Goal: Task Accomplishment & Management: Use online tool/utility

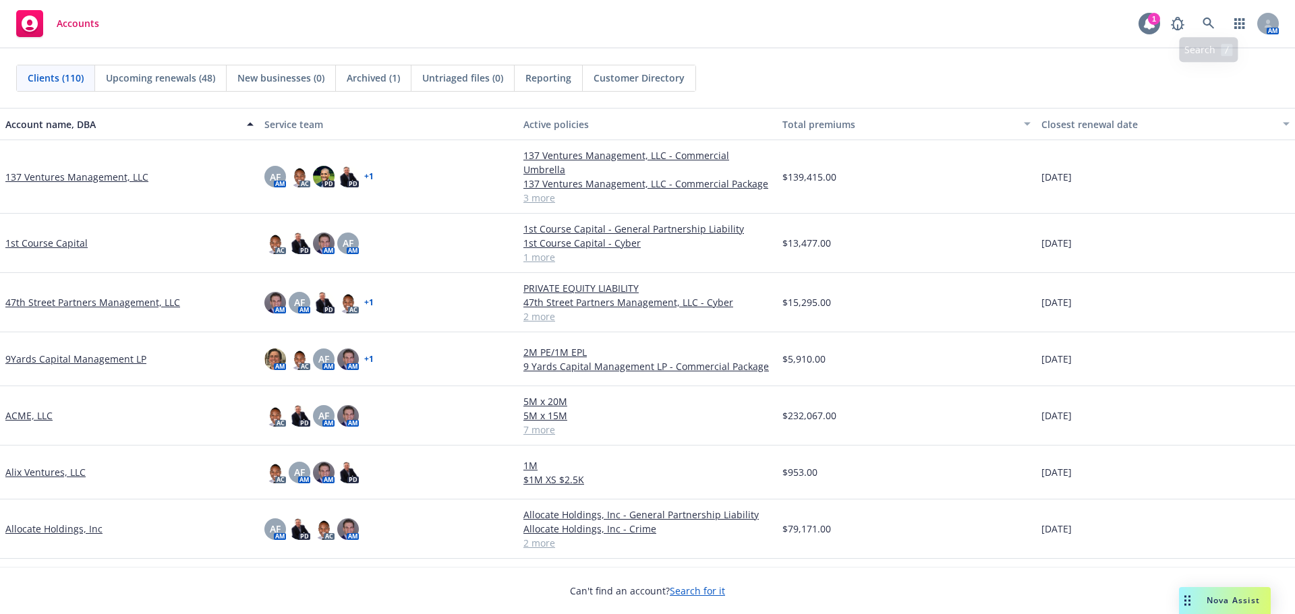
click at [1148, 20] on div "1" at bounding box center [1154, 17] width 12 height 12
click at [1208, 593] on div "Nova Assist" at bounding box center [1225, 600] width 92 height 27
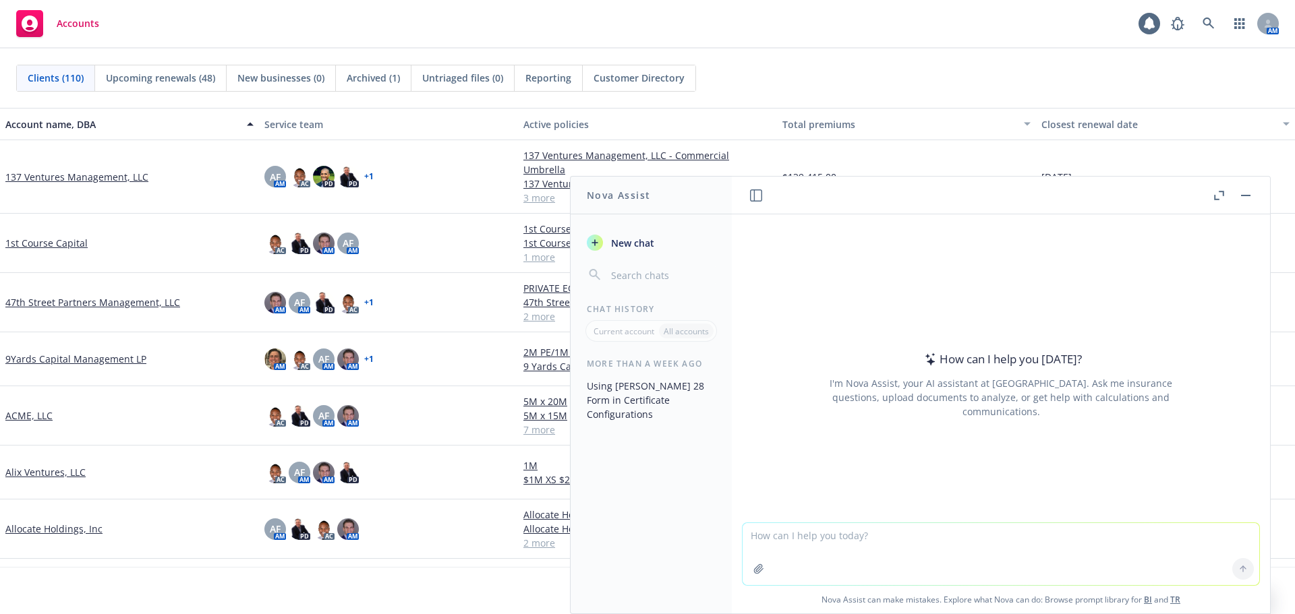
click at [1246, 191] on button "button" at bounding box center [1245, 195] width 16 height 16
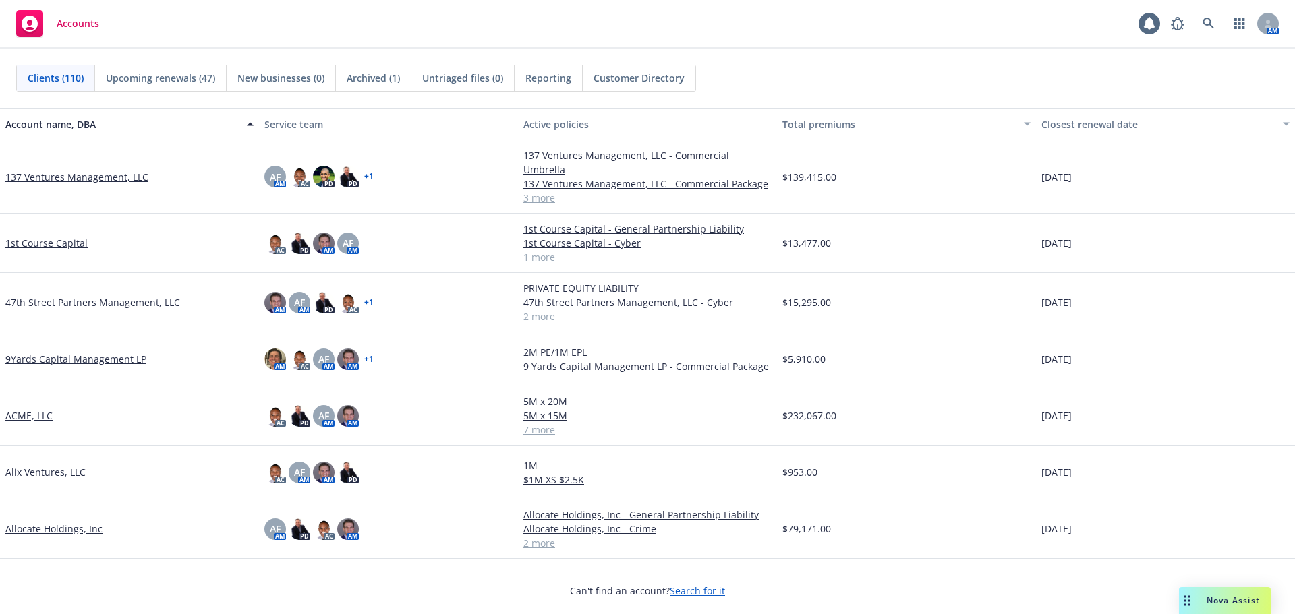
click at [526, 75] on span "Reporting" at bounding box center [548, 78] width 46 height 14
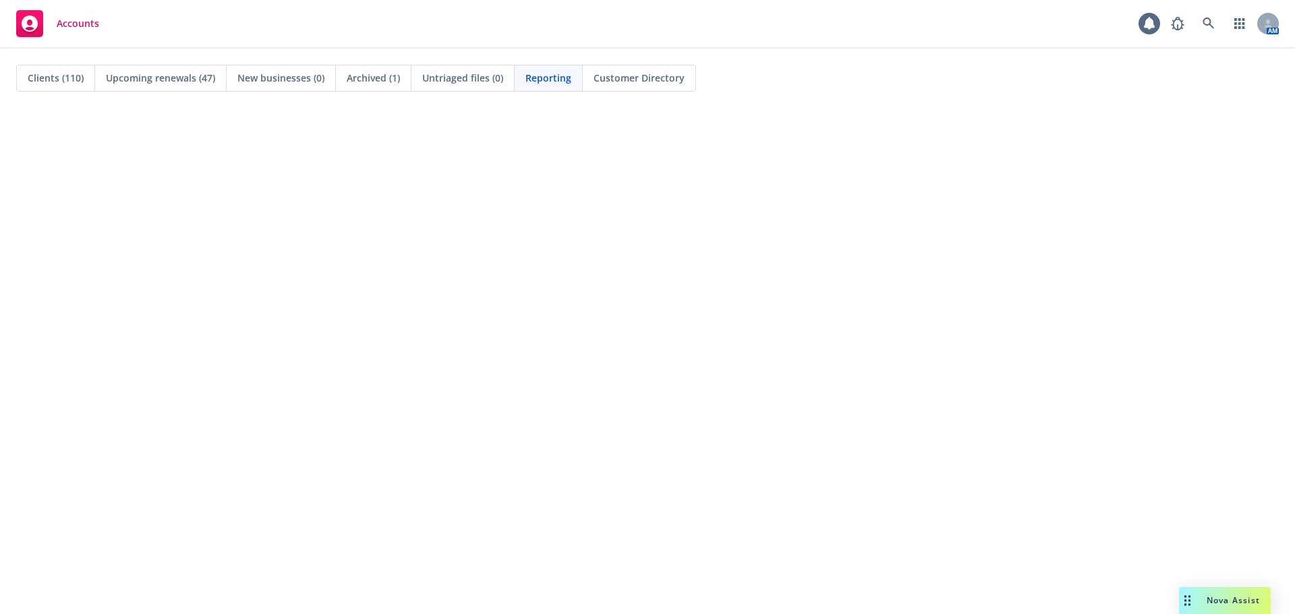
click at [527, 80] on span "Reporting" at bounding box center [548, 78] width 46 height 14
click at [57, 80] on span "Clients (110)" at bounding box center [56, 78] width 56 height 14
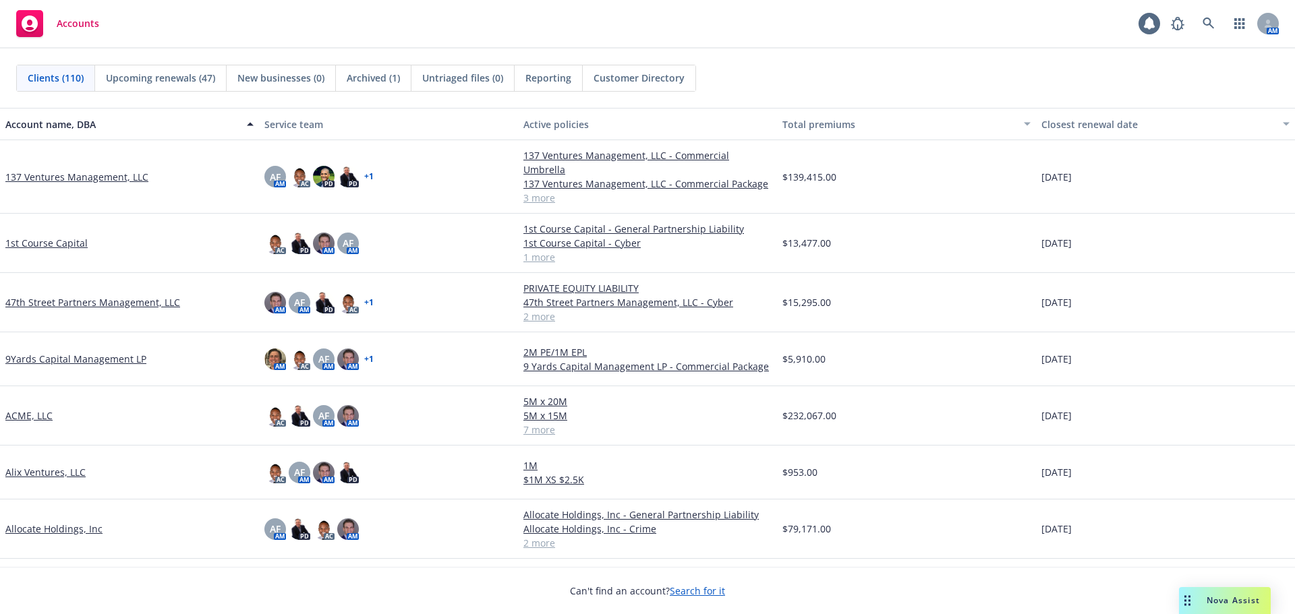
click at [524, 82] on div "Reporting" at bounding box center [548, 78] width 68 height 26
click at [541, 85] on div "Reporting" at bounding box center [548, 78] width 68 height 26
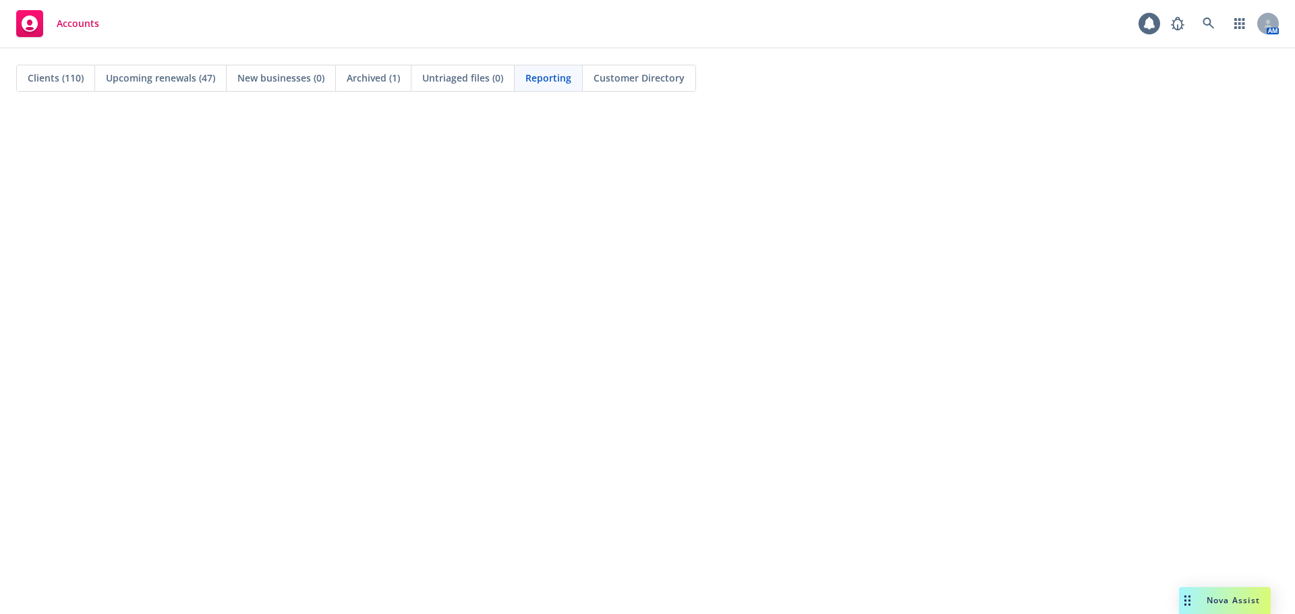
click at [34, 72] on span "Clients (110)" at bounding box center [56, 78] width 56 height 14
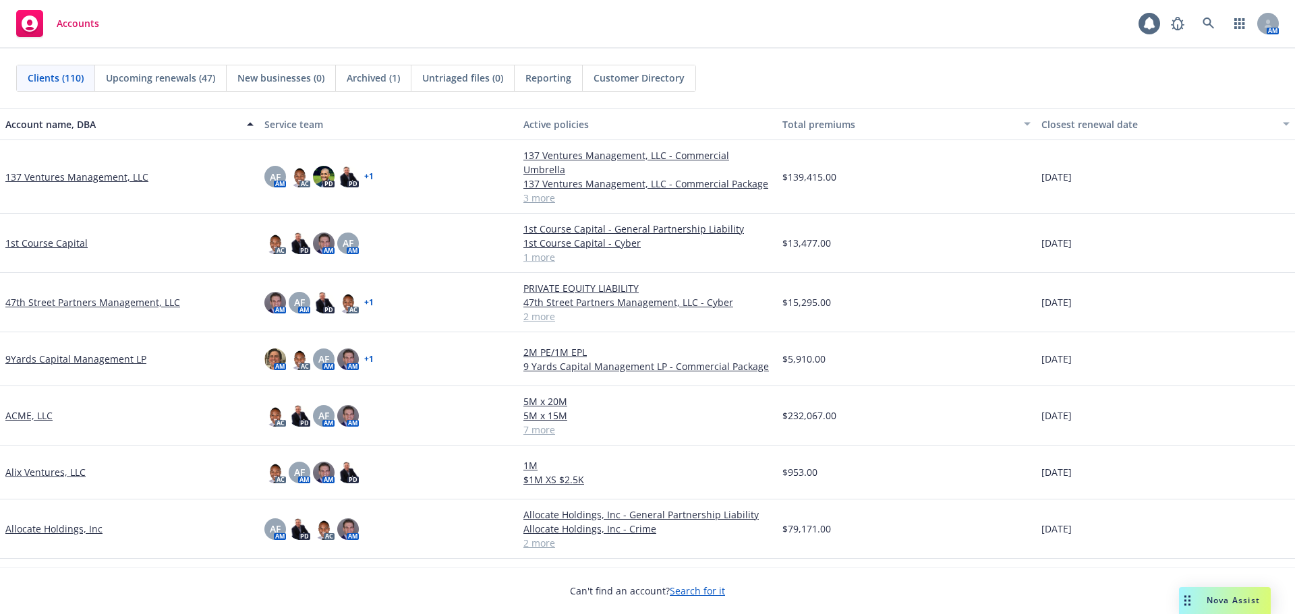
click at [26, 409] on link "ACME, LLC" at bounding box center [28, 416] width 47 height 14
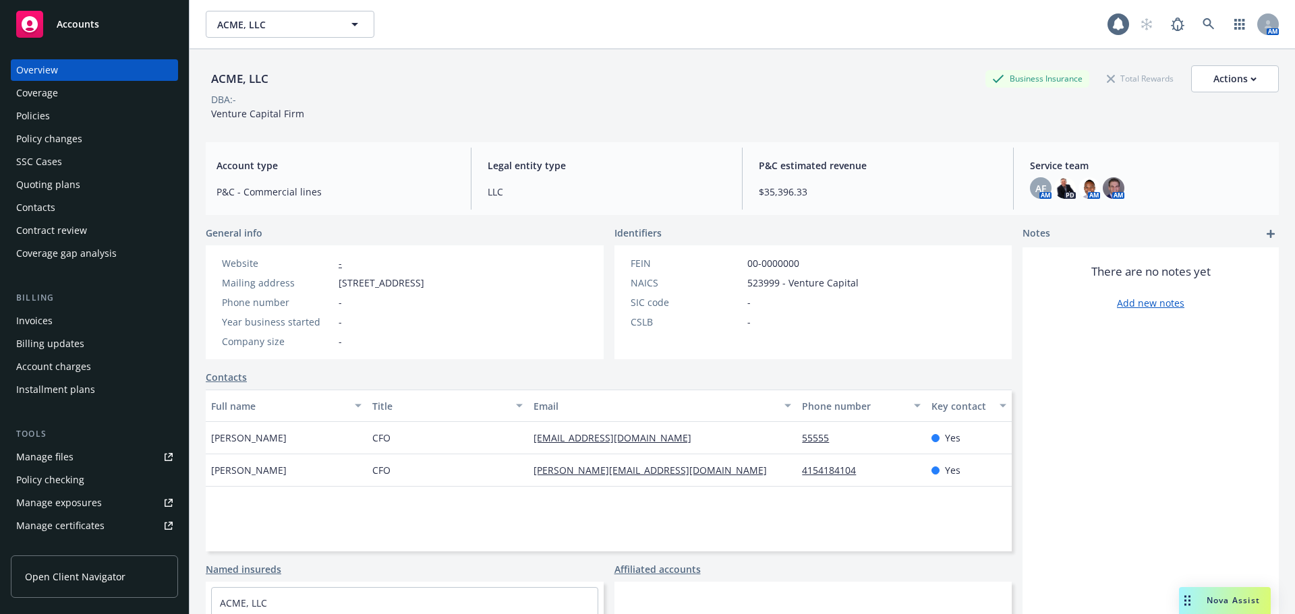
click at [31, 109] on div "Policies" at bounding box center [33, 116] width 34 height 22
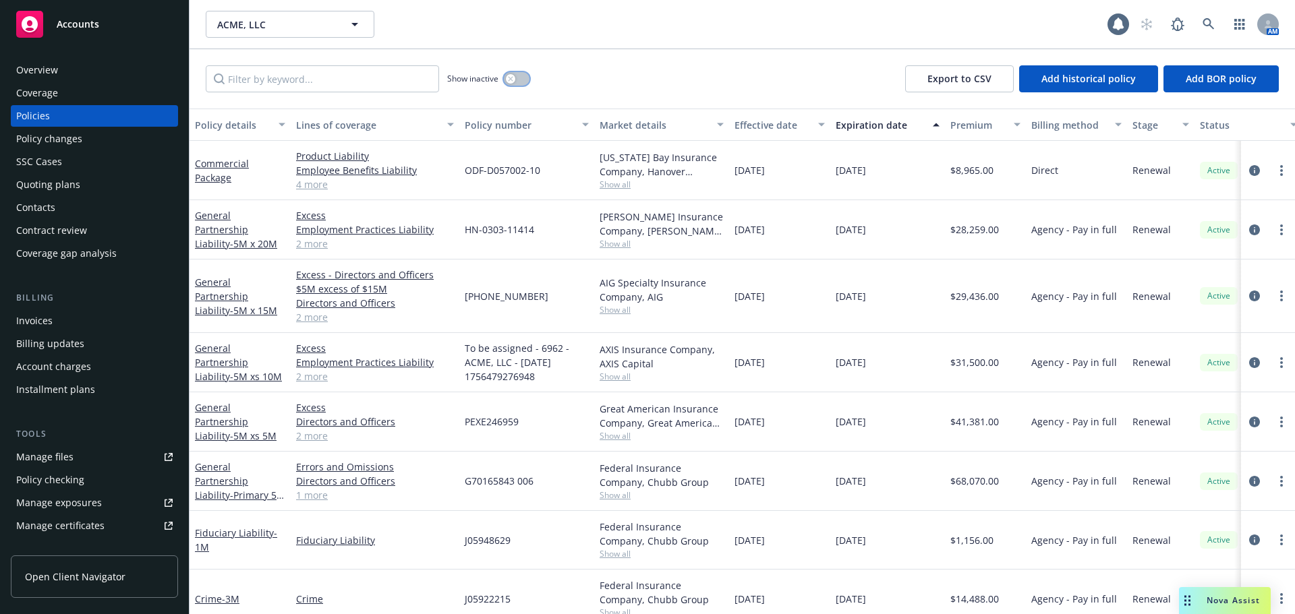
click at [510, 77] on icon "button" at bounding box center [510, 78] width 5 height 5
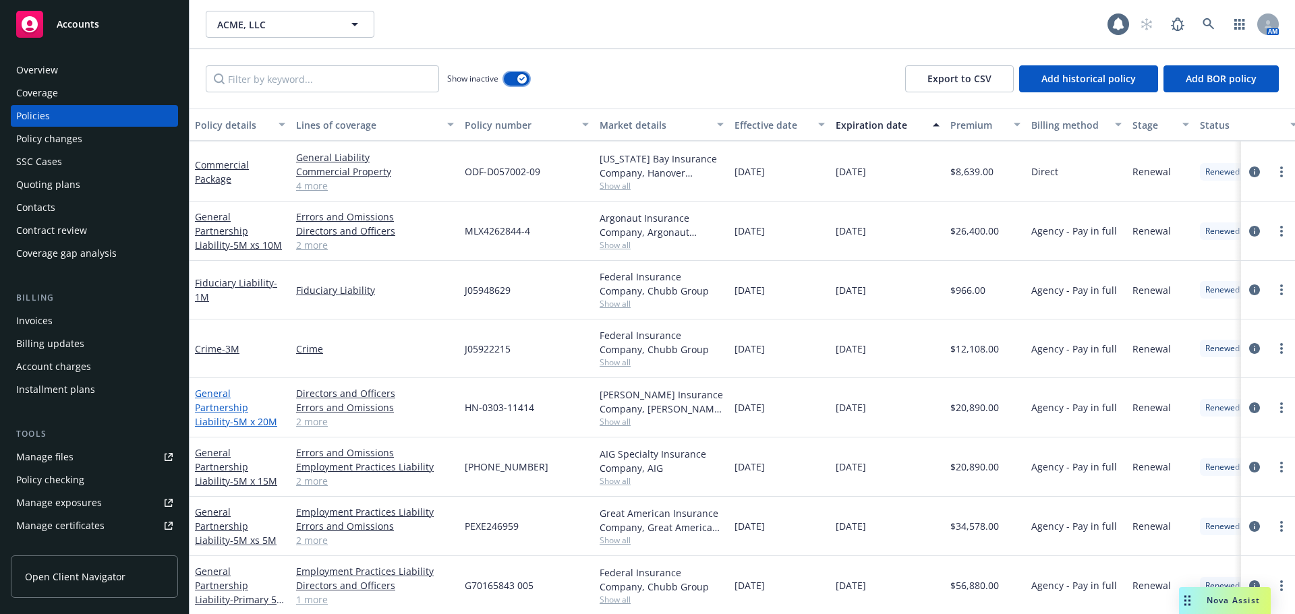
scroll to position [1214, 0]
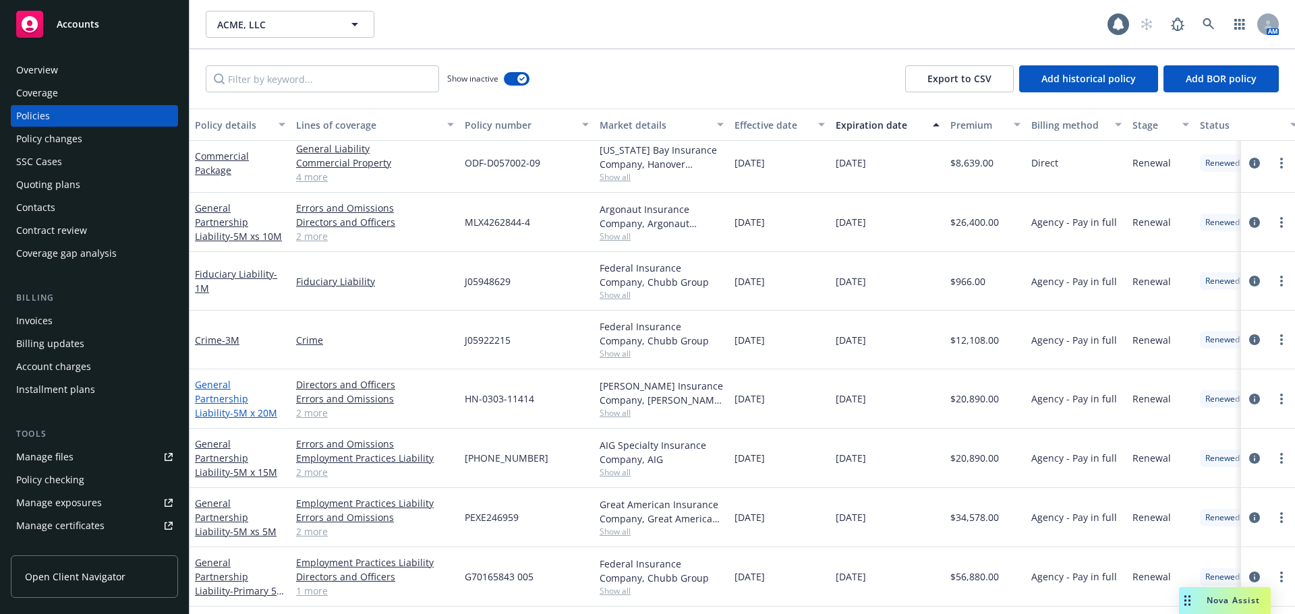
click at [236, 392] on link "General Partnership Liability - 5M x 20M" at bounding box center [236, 398] width 82 height 41
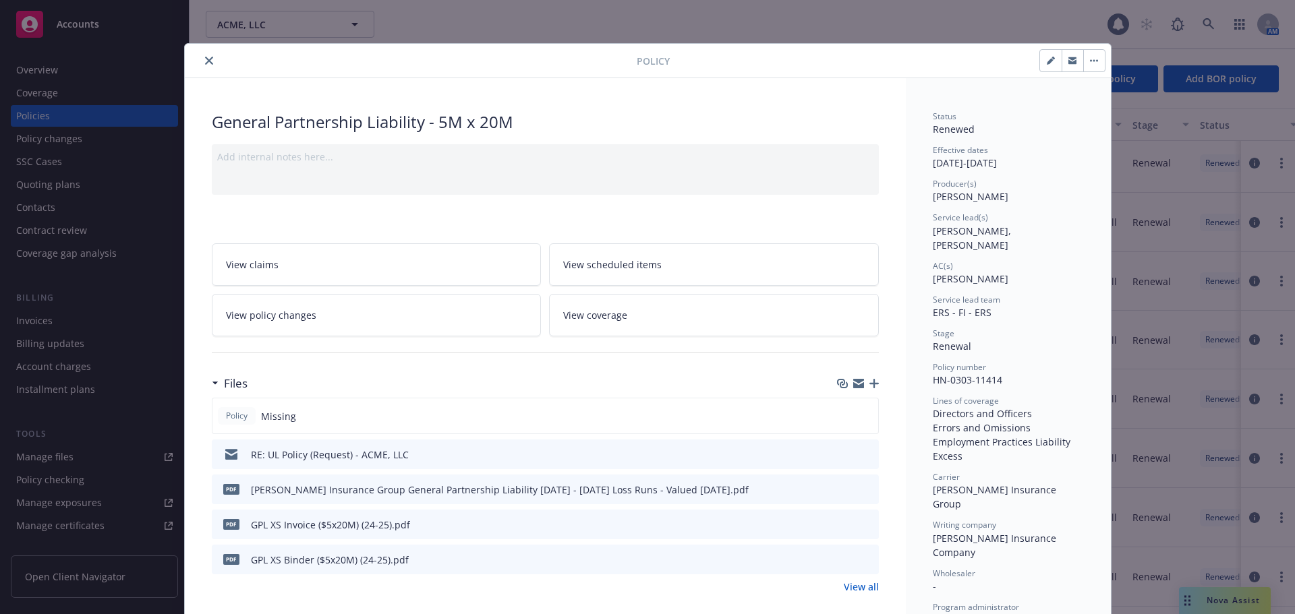
click at [869, 382] on icon "button" at bounding box center [873, 383] width 9 height 9
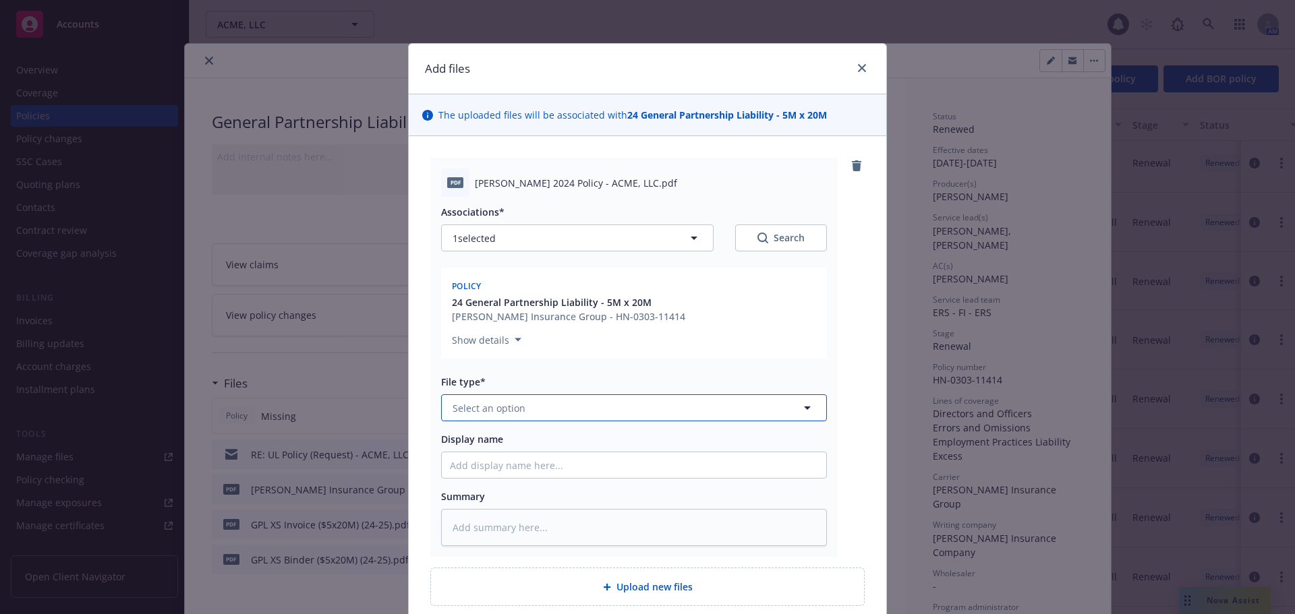
click at [530, 410] on button "Select an option" at bounding box center [634, 407] width 386 height 27
type input "pol"
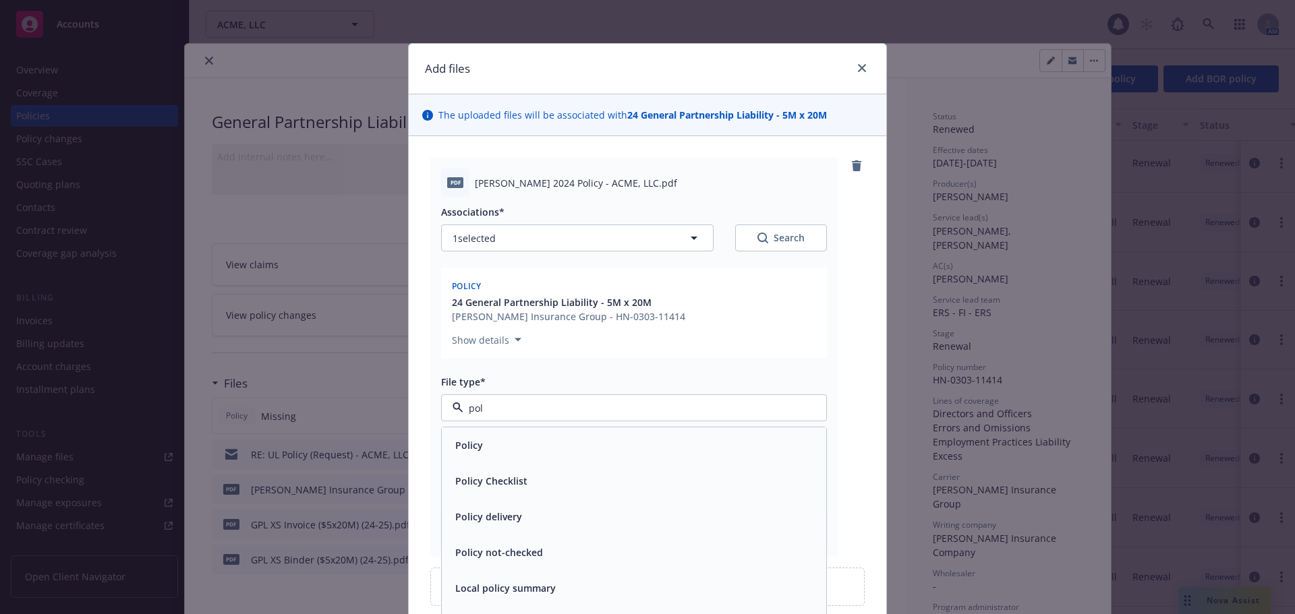
click at [508, 446] on div "Policy" at bounding box center [634, 446] width 368 height 20
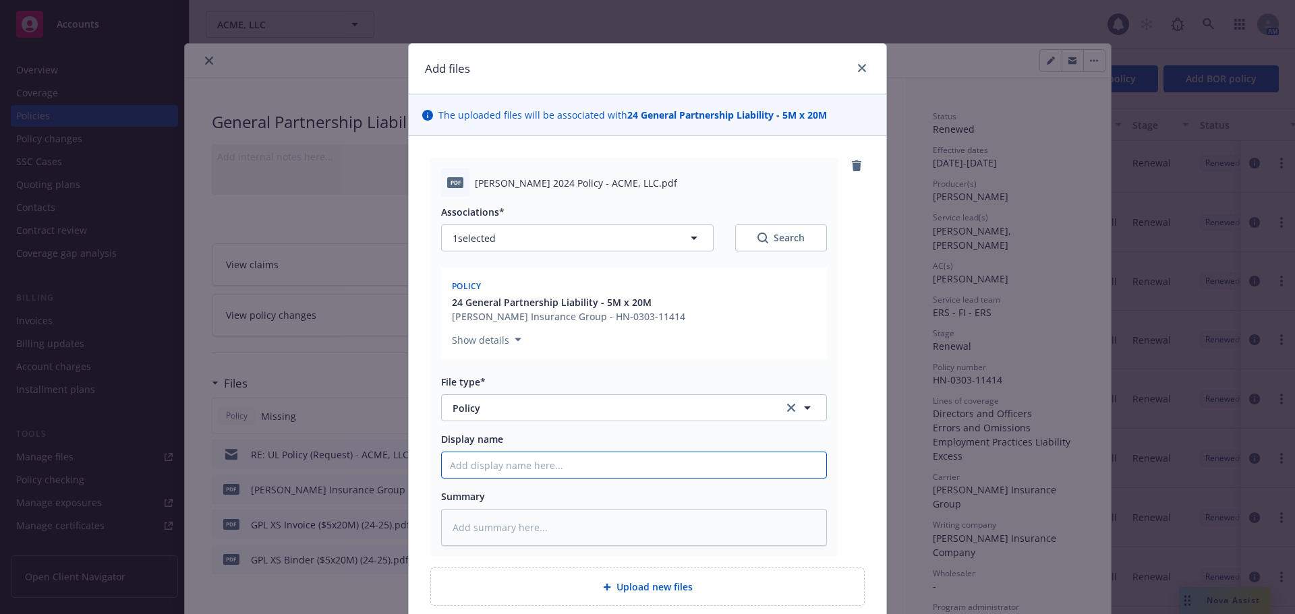
click at [504, 468] on input "Display name" at bounding box center [634, 465] width 384 height 26
type textarea "x"
type input "2"
type textarea "x"
type input "24"
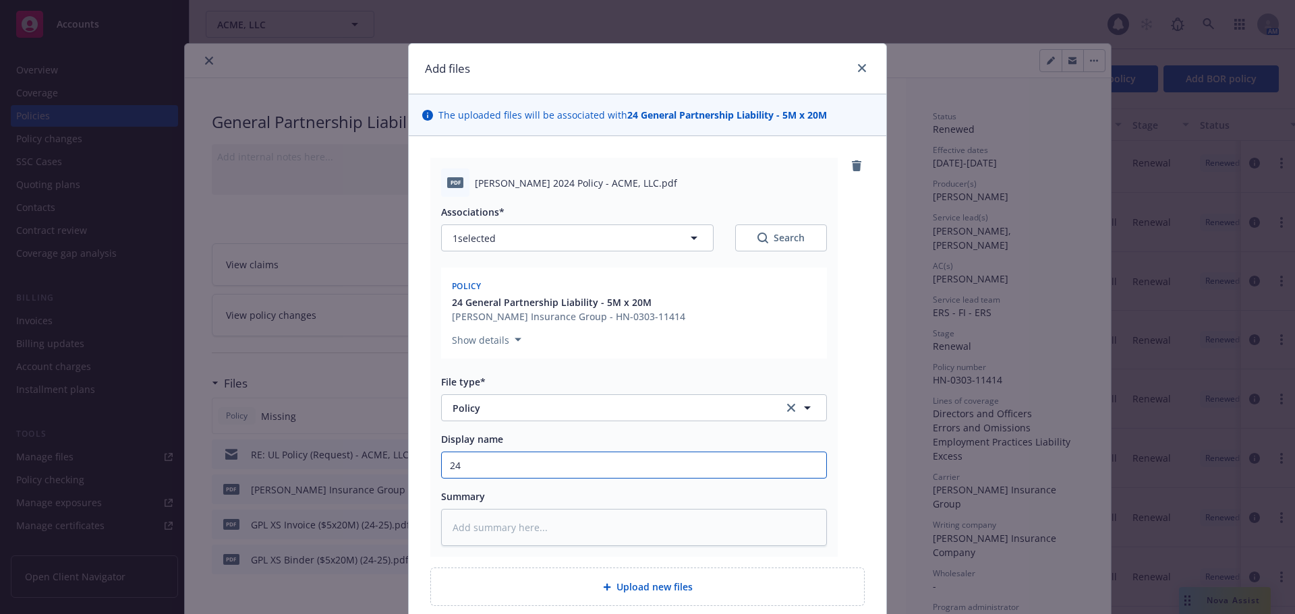
type textarea "x"
type input "24-"
type textarea "x"
type input "24-2"
type textarea "x"
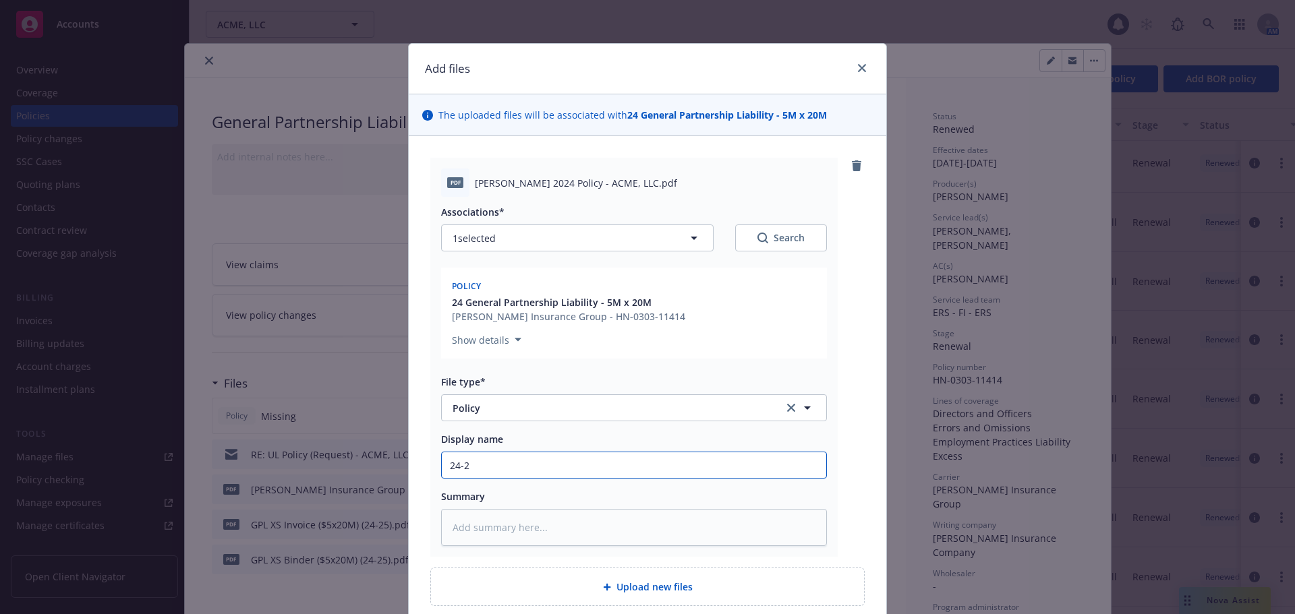
type input "24-25"
type textarea "x"
type input "24-25"
type textarea "x"
type input "24-25 5"
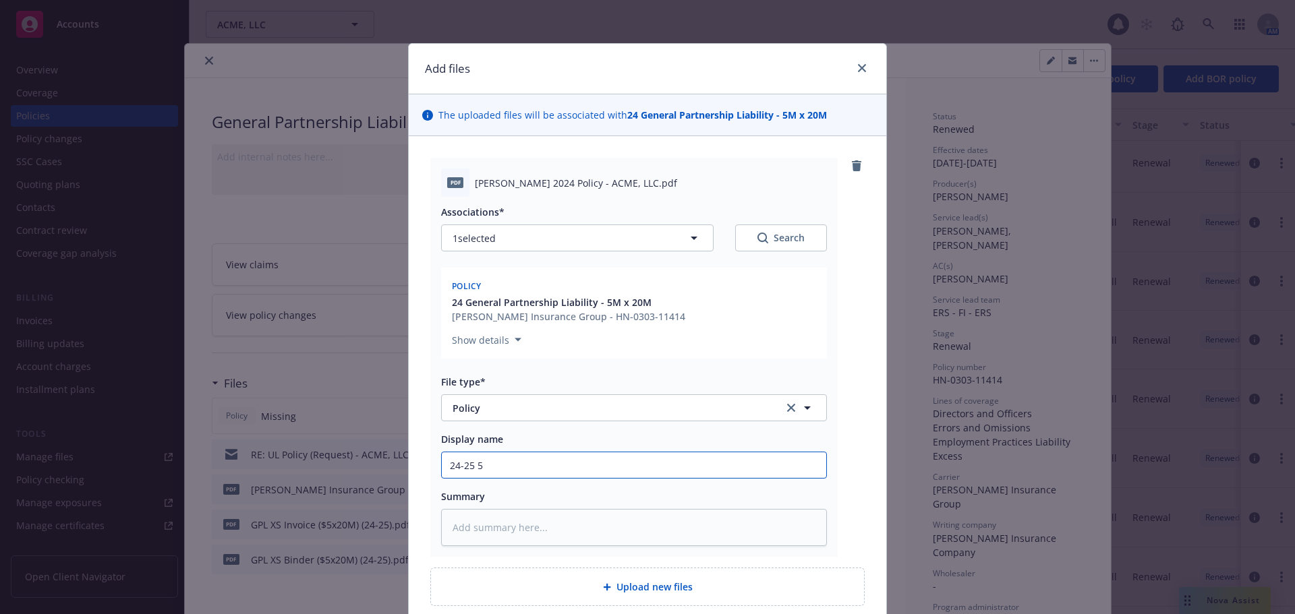
type textarea "x"
type input "24-25 5M"
type textarea "x"
type input "24-25 5M X"
type textarea "x"
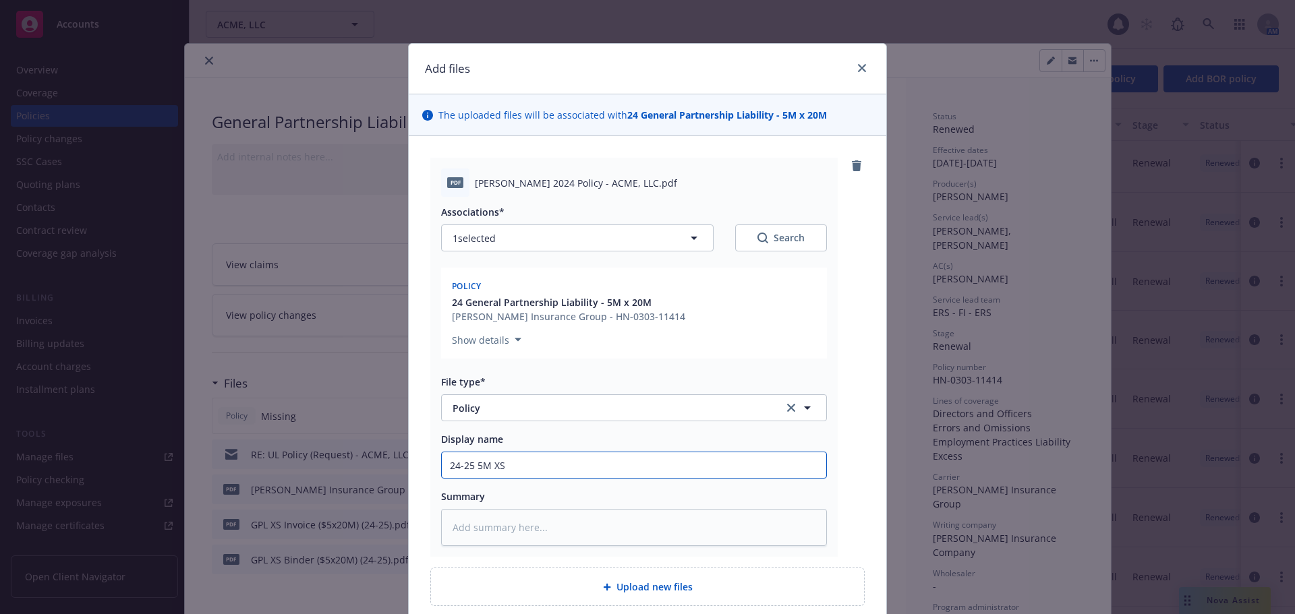
type input "24-25 5M XS"
type textarea "x"
type input "24-25 5M XS 2"
type textarea "x"
type input "24-25 5M XS 20"
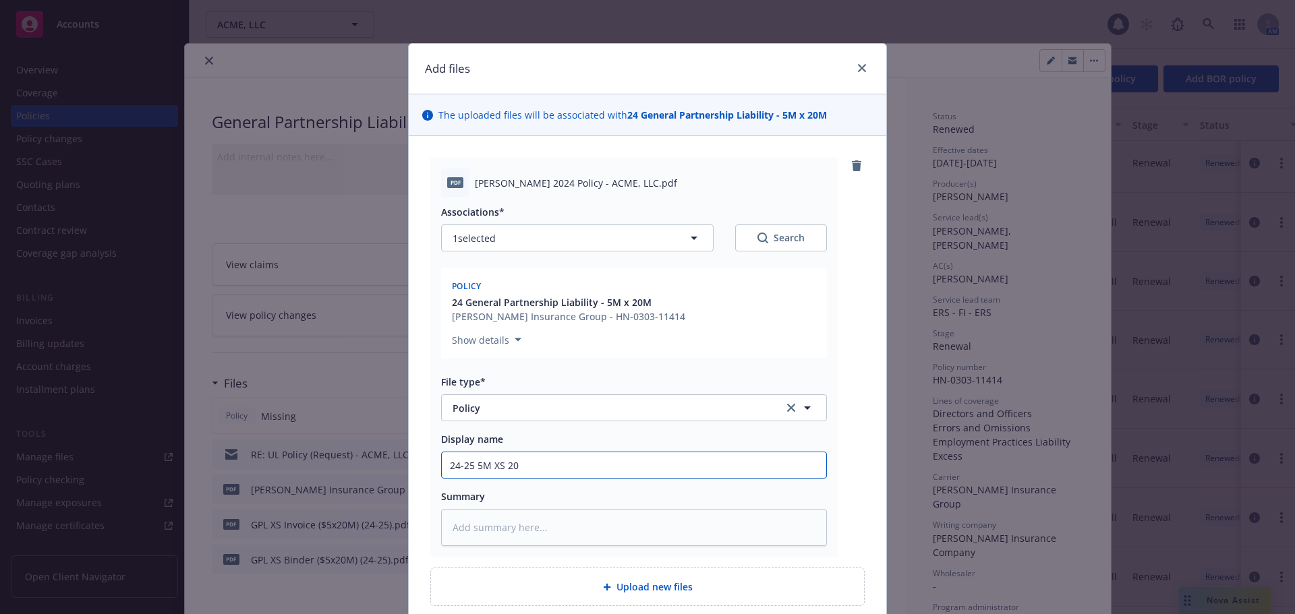
type textarea "x"
type input "24-25 5M XS 20M"
type textarea "x"
type input "24-25 5M XS 20M"
type textarea "x"
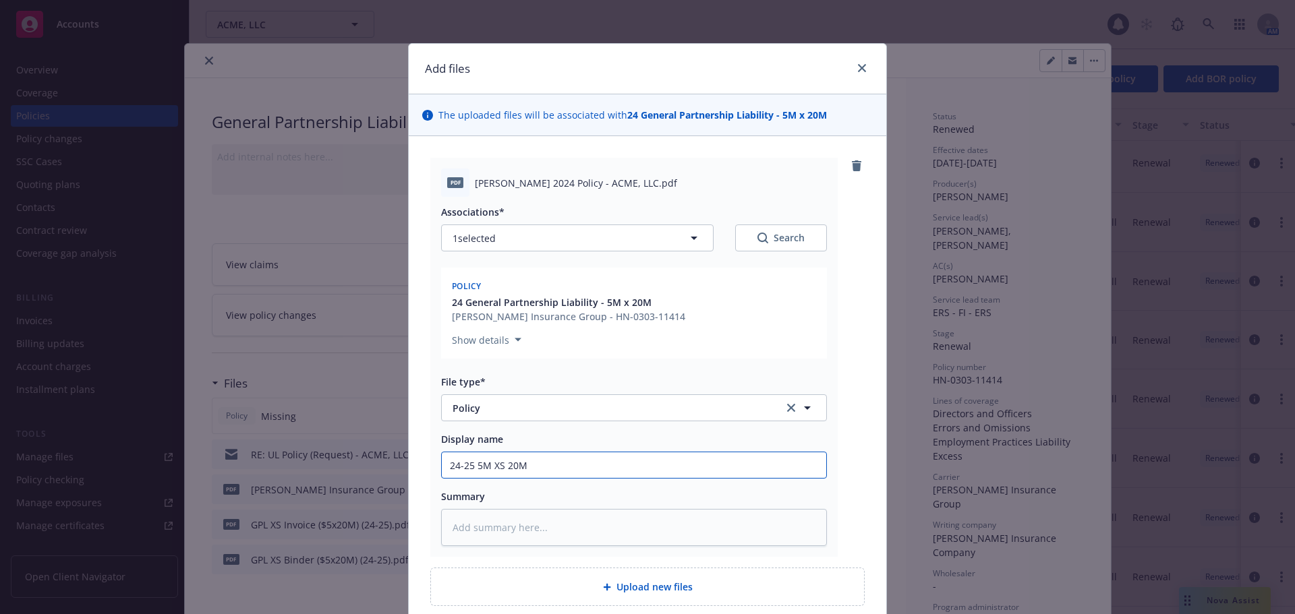
type input "24-25 5M XS 20M G"
type textarea "x"
type input "24-25 5M XS 20M GPL"
type textarea "x"
type input "24-25 5M XS 20M GPL"
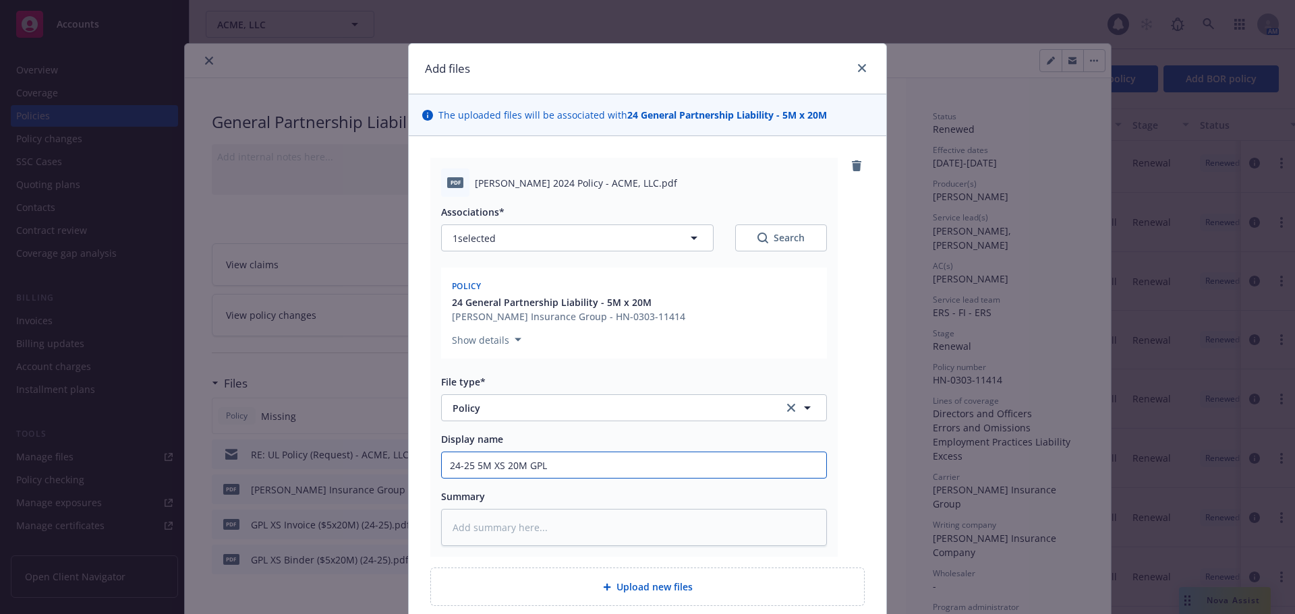
type textarea "x"
type input "24-25 5M XS 20M GPL P"
type textarea "x"
type input "24-25 5M XS 20M GPL Po"
type textarea "x"
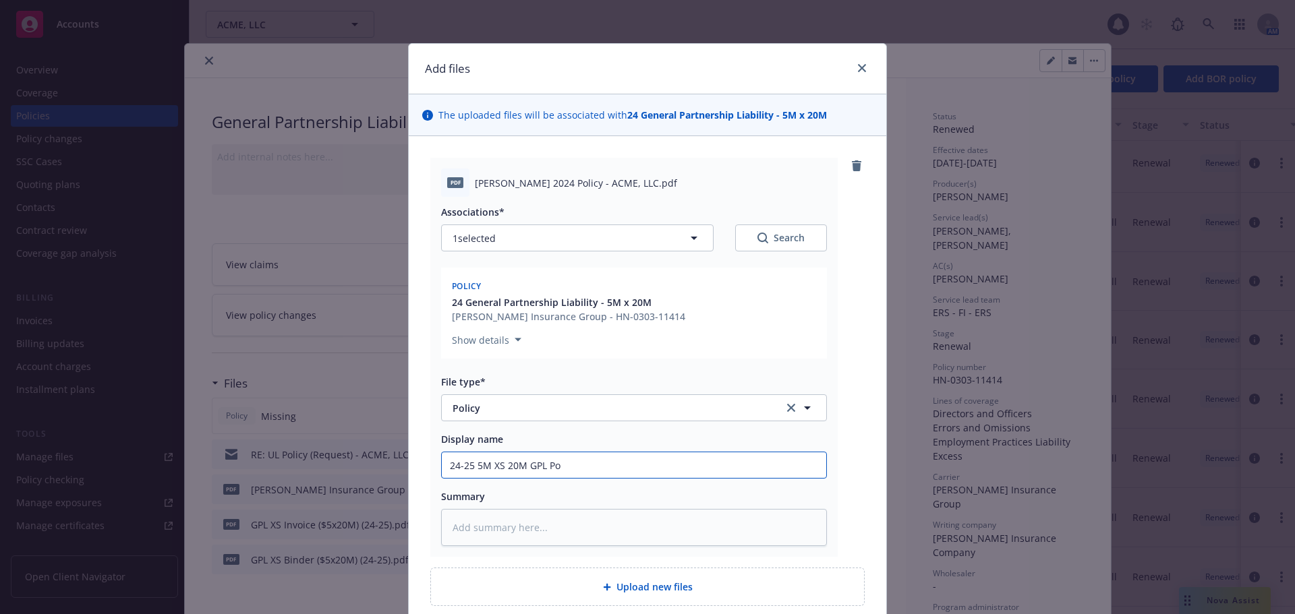
type input "24-25 5M XS 20M GPL Pol"
type textarea "x"
type input "24-25 5M XS 20M GPL Poli"
type textarea "x"
type input "24-25 5M XS 20M GPL Polic"
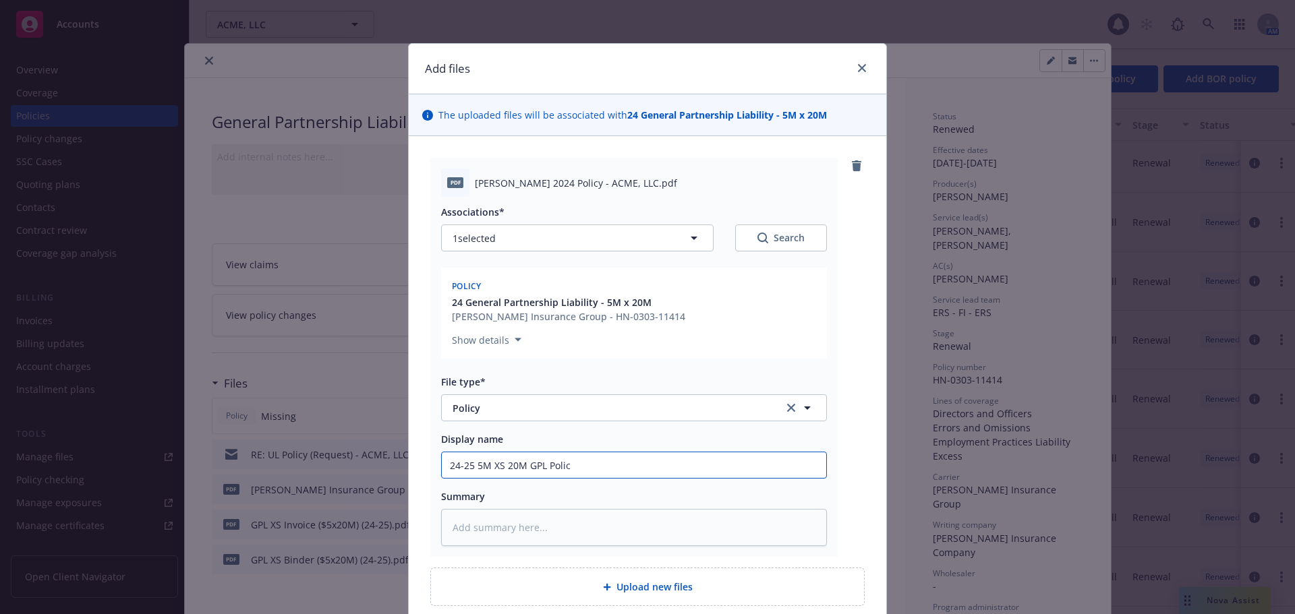
type textarea "x"
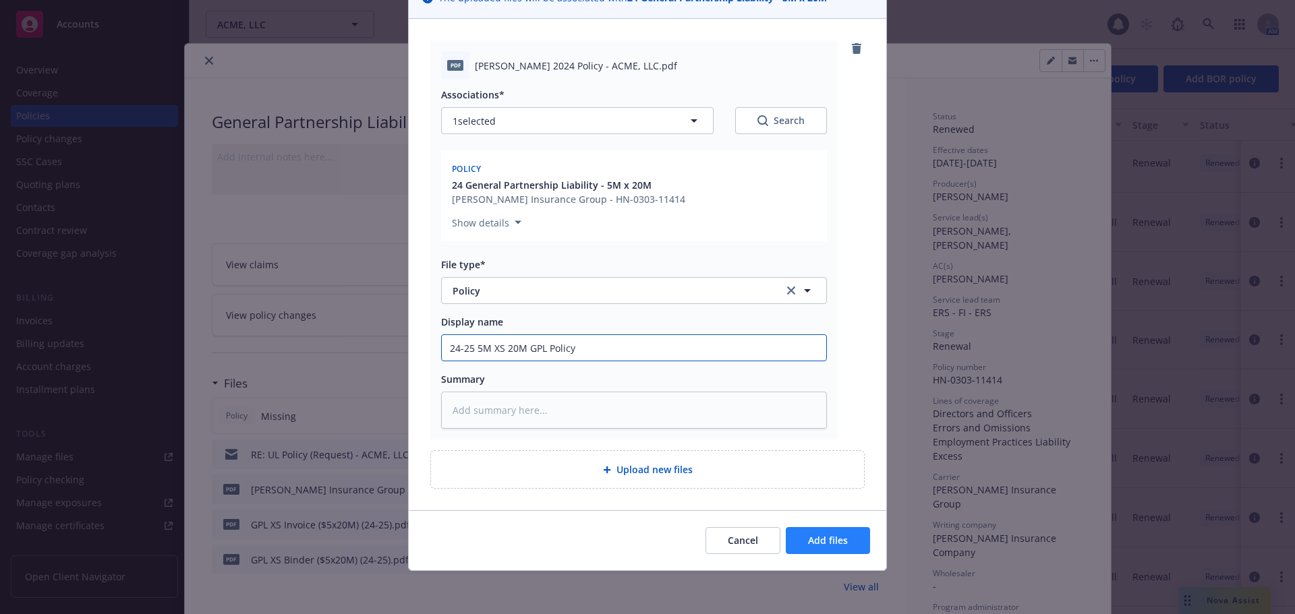
type input "24-25 5M XS 20M GPL Policy"
click at [858, 543] on button "Add files" at bounding box center [828, 540] width 84 height 27
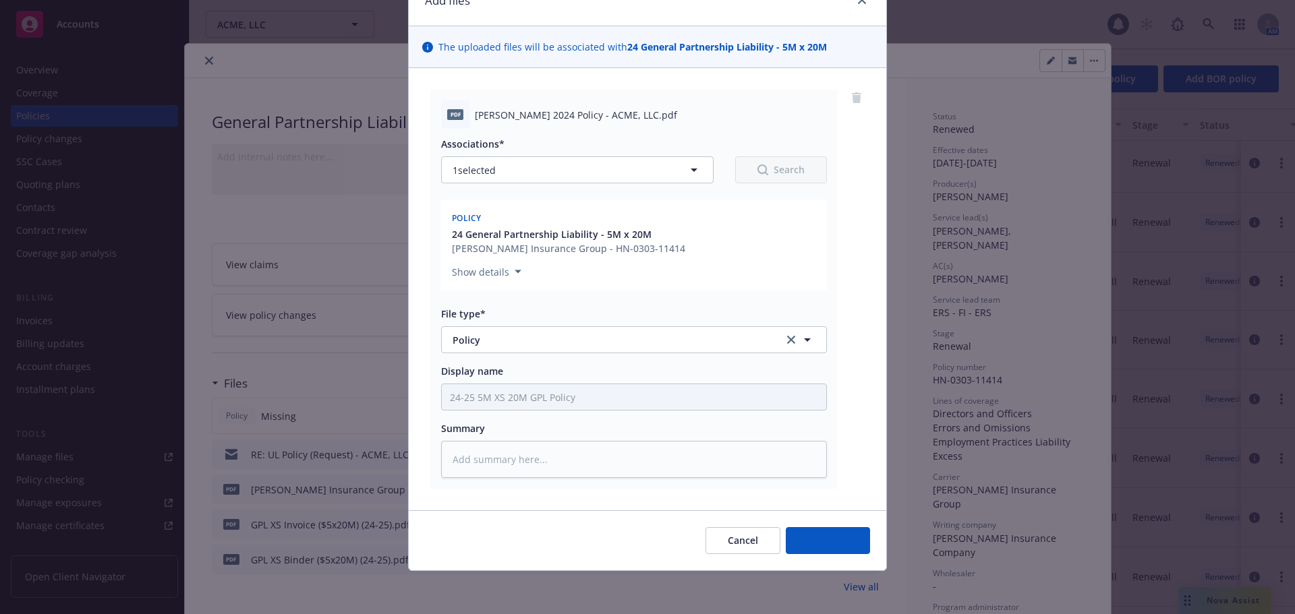
scroll to position [68, 0]
type textarea "x"
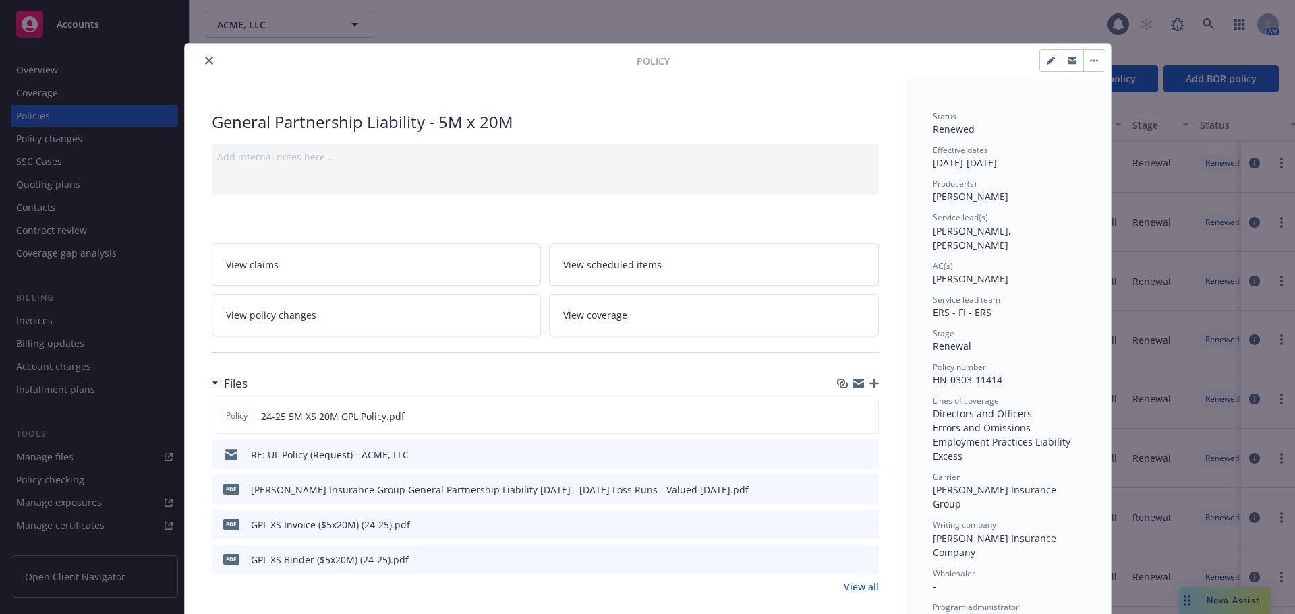
click at [205, 63] on icon "close" at bounding box center [209, 61] width 8 height 8
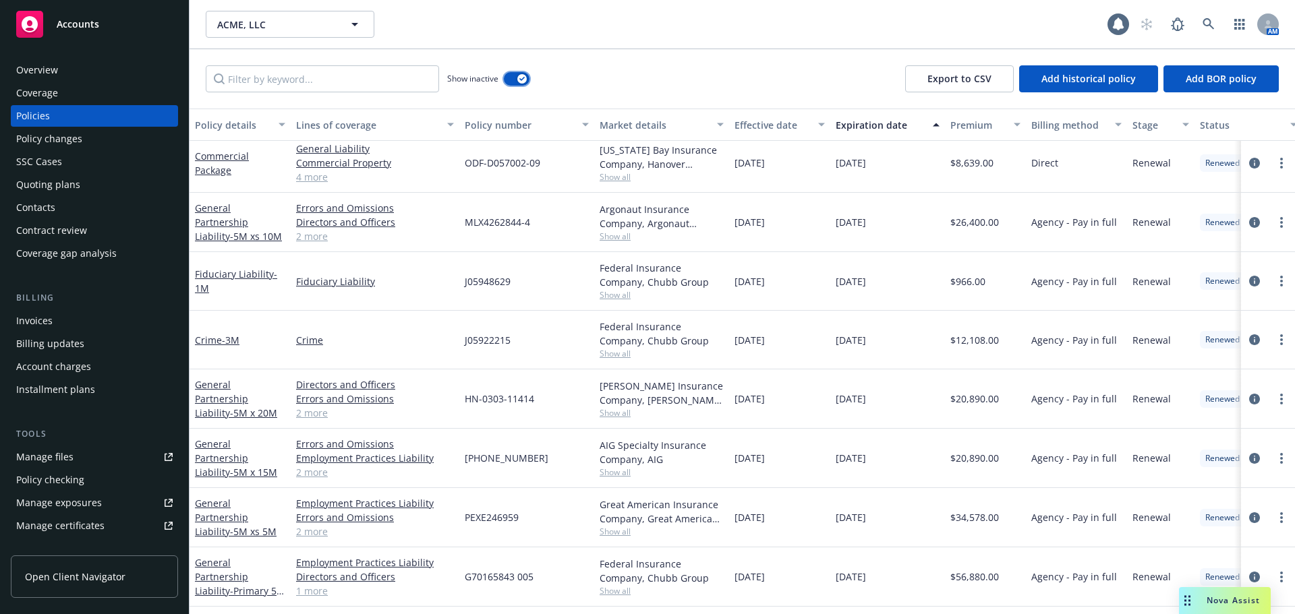
click at [522, 83] on div "button" at bounding box center [521, 78] width 9 height 9
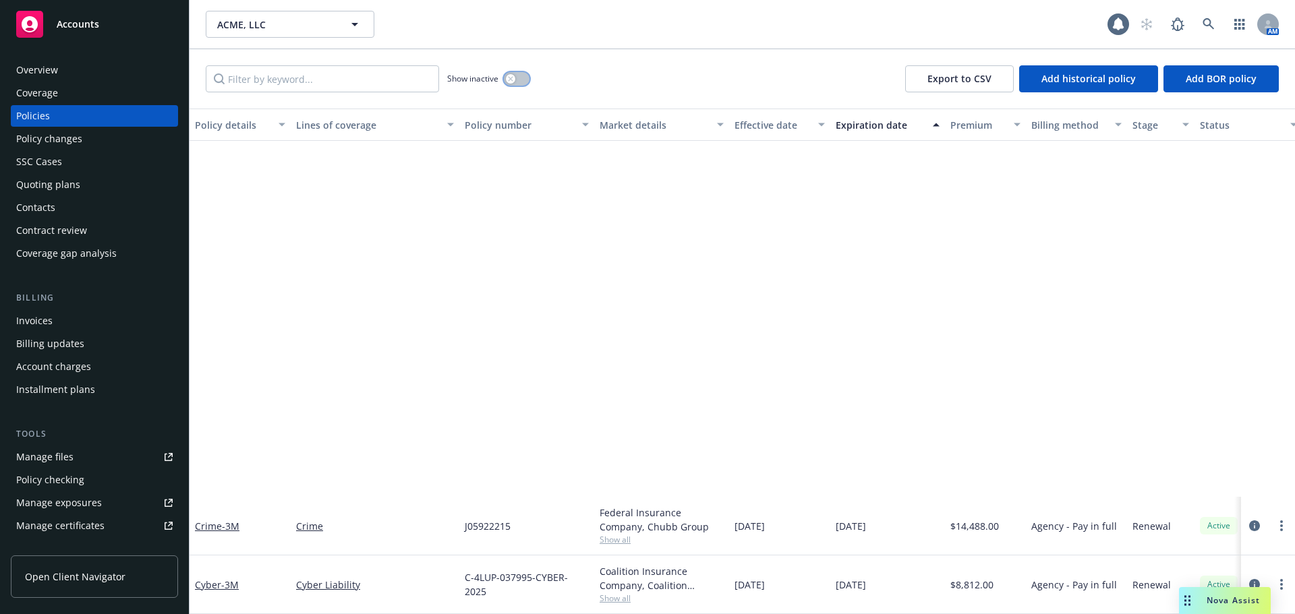
scroll to position [32, 0]
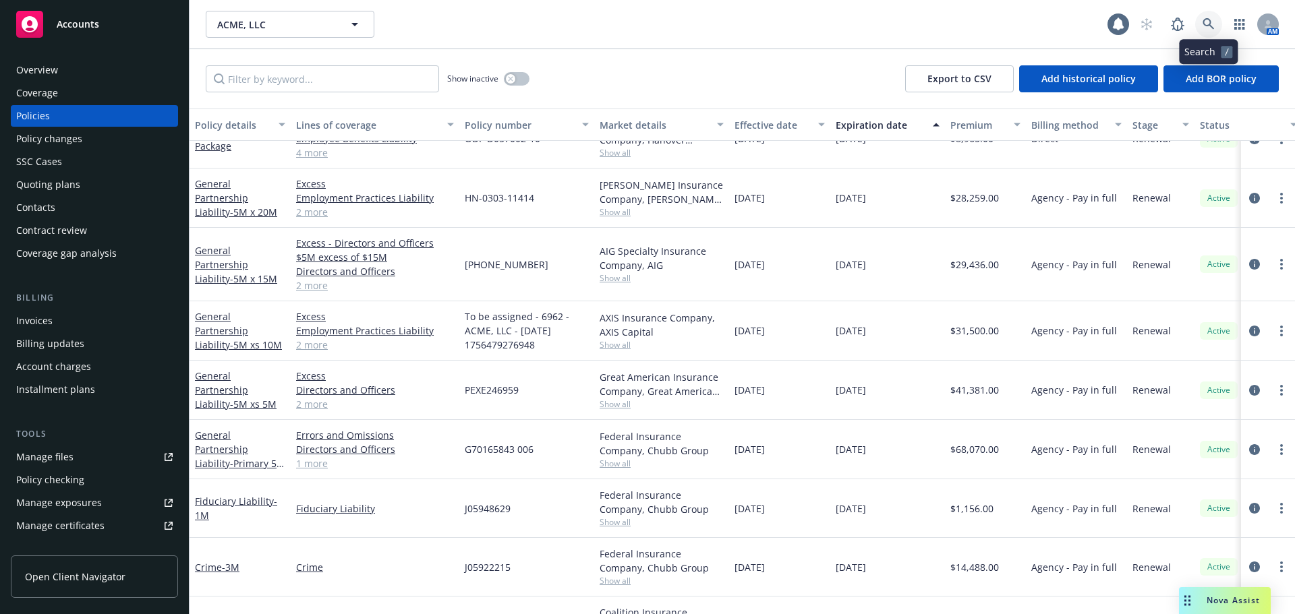
click at [1204, 24] on icon at bounding box center [1207, 23] width 11 height 11
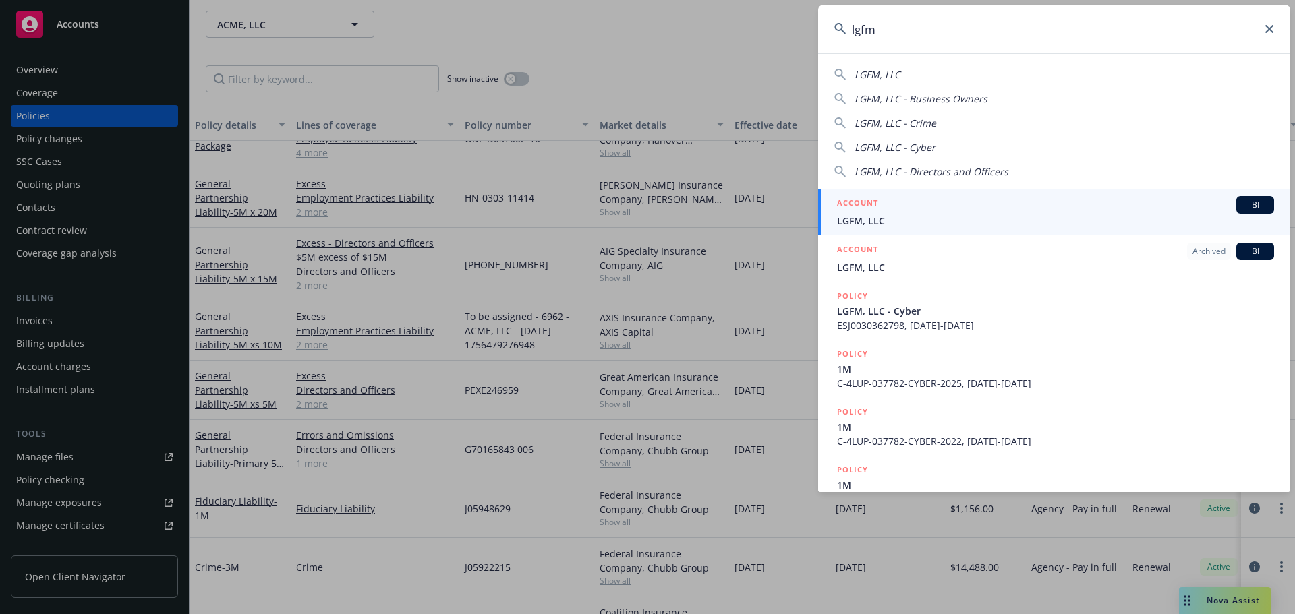
type input "lgfm"
click at [977, 204] on div "ACCOUNT BI" at bounding box center [1055, 205] width 437 height 18
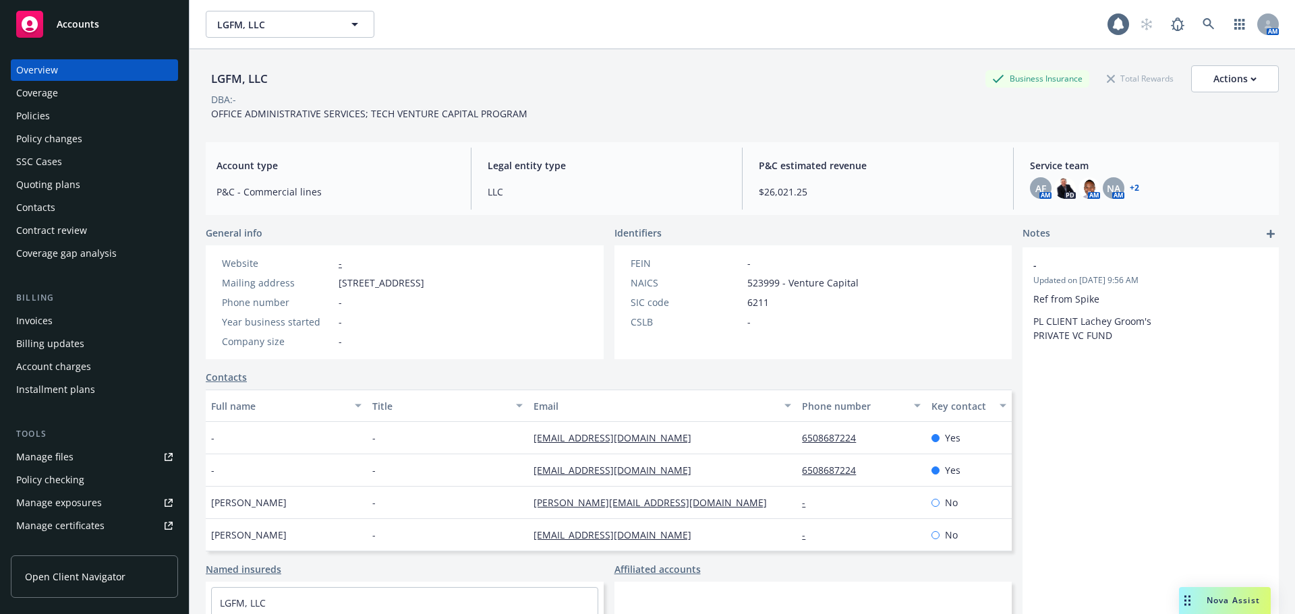
click at [41, 125] on div "Policies" at bounding box center [33, 116] width 34 height 22
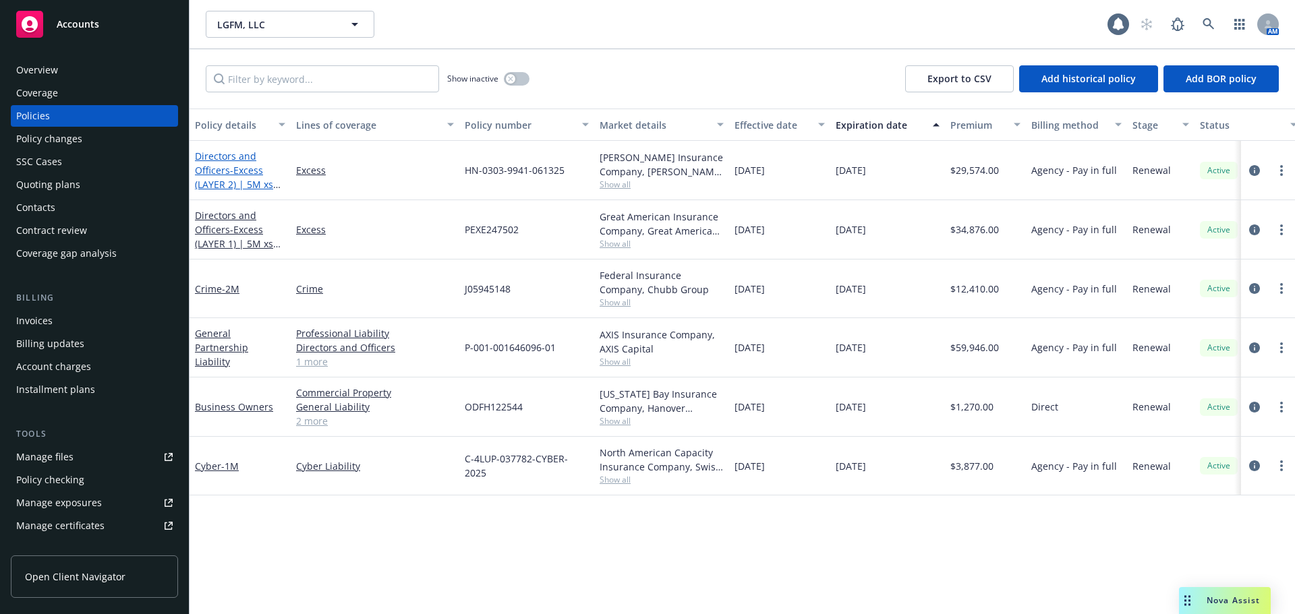
click at [227, 172] on link "Directors and Officers - Excess (LAYER 2) | 5M xs 10M" at bounding box center [234, 177] width 78 height 55
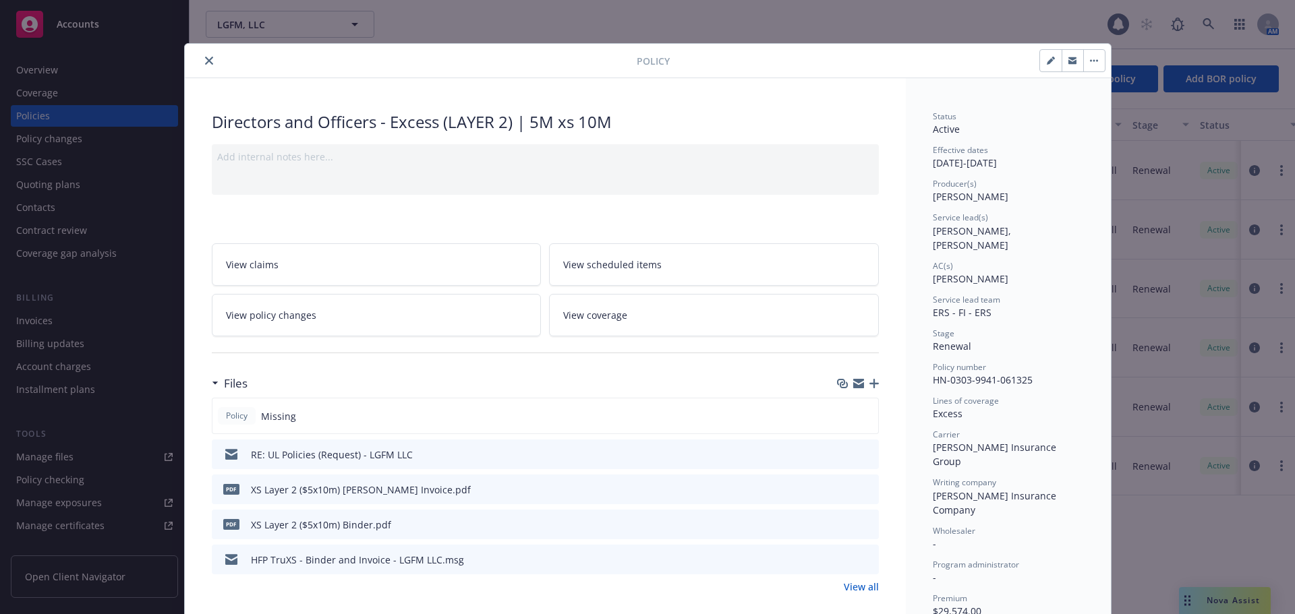
click at [871, 379] on icon "button" at bounding box center [873, 383] width 9 height 9
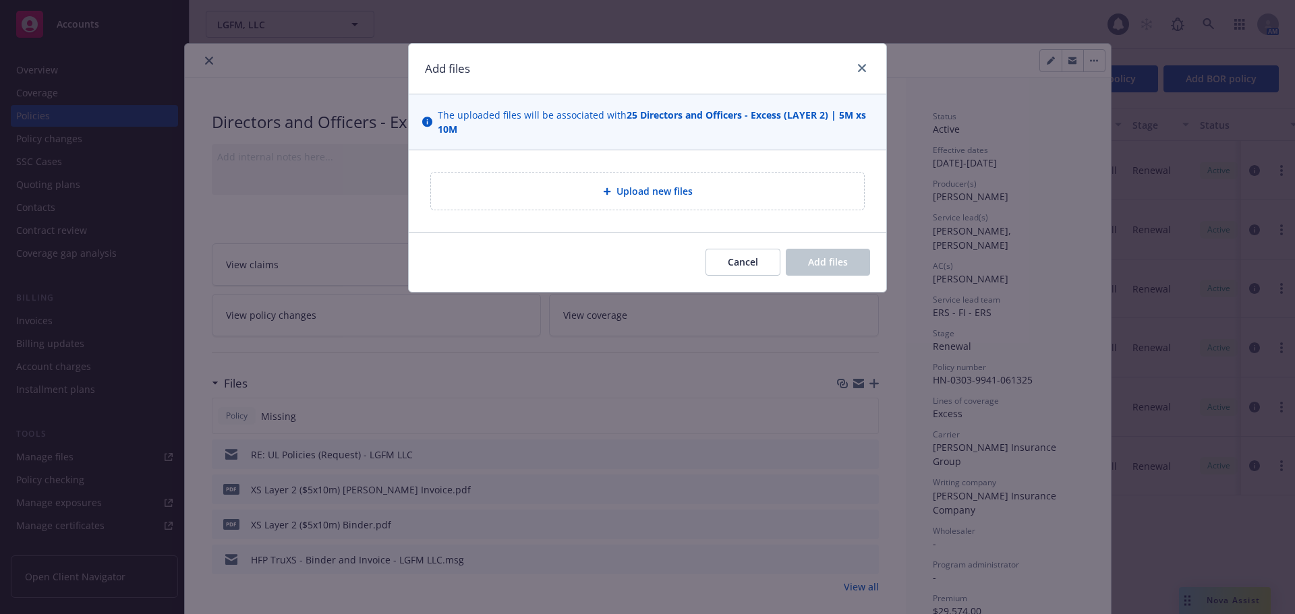
type textarea "x"
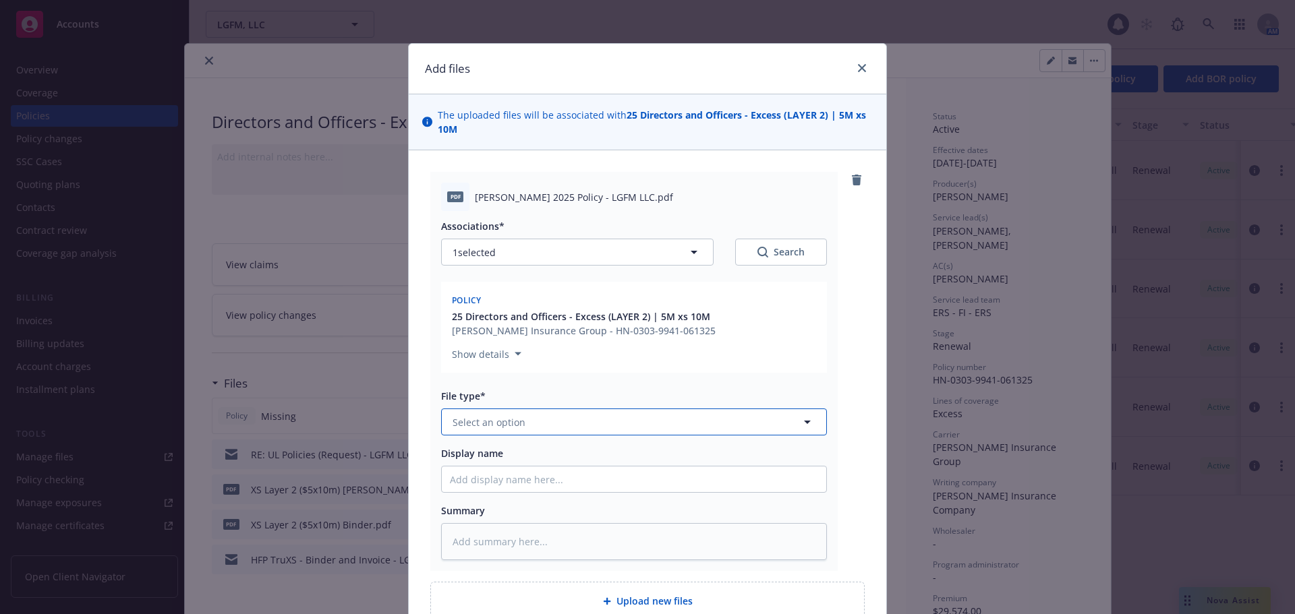
click at [500, 429] on span "Select an option" at bounding box center [488, 422] width 73 height 14
type input "pol"
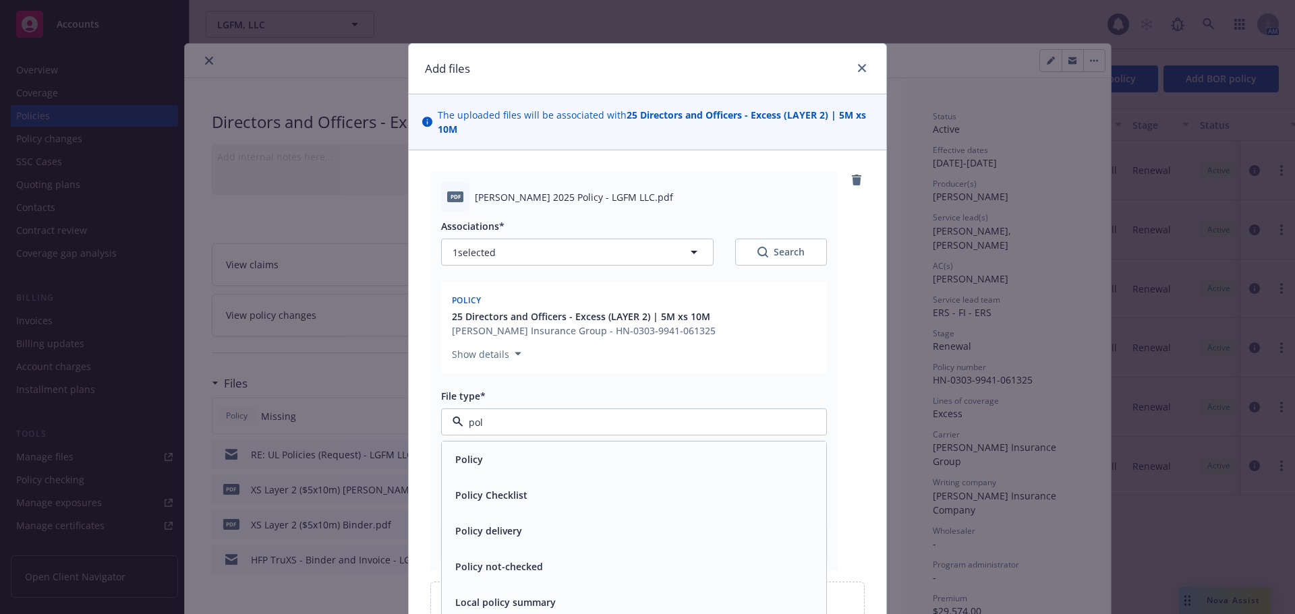
click at [492, 452] on div "Policy" at bounding box center [634, 460] width 368 height 20
click at [475, 470] on input "Display name" at bounding box center [634, 480] width 384 height 26
type textarea "x"
type input "2"
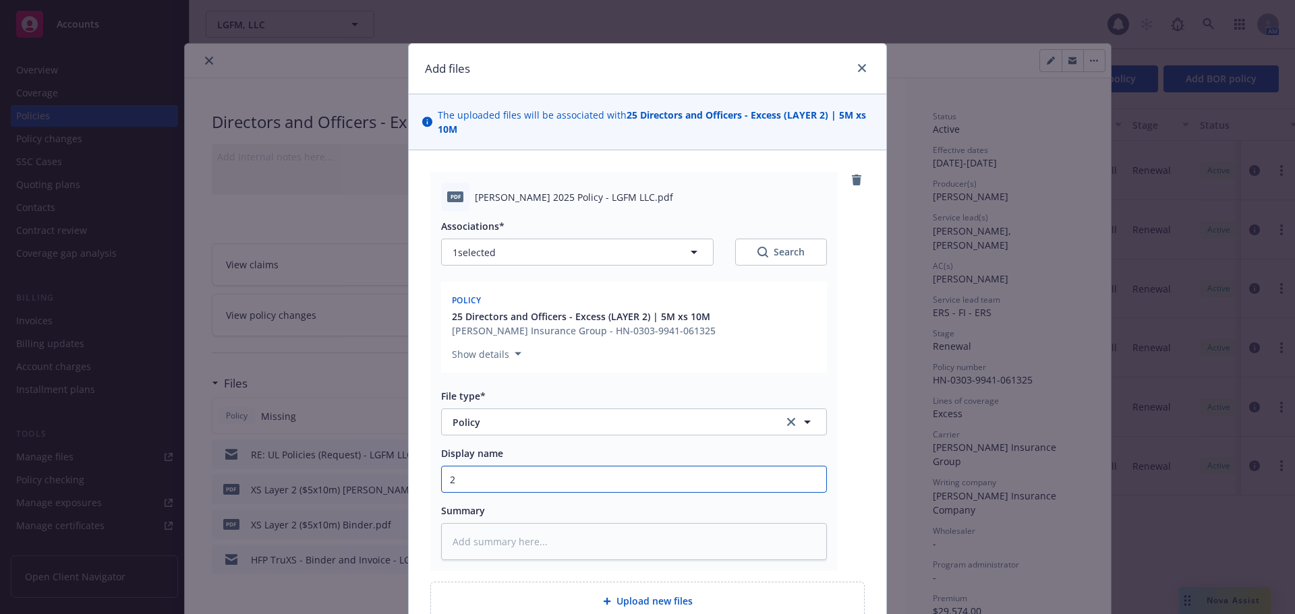
type textarea "x"
type input "25"
type textarea "x"
type input "25-"
type textarea "x"
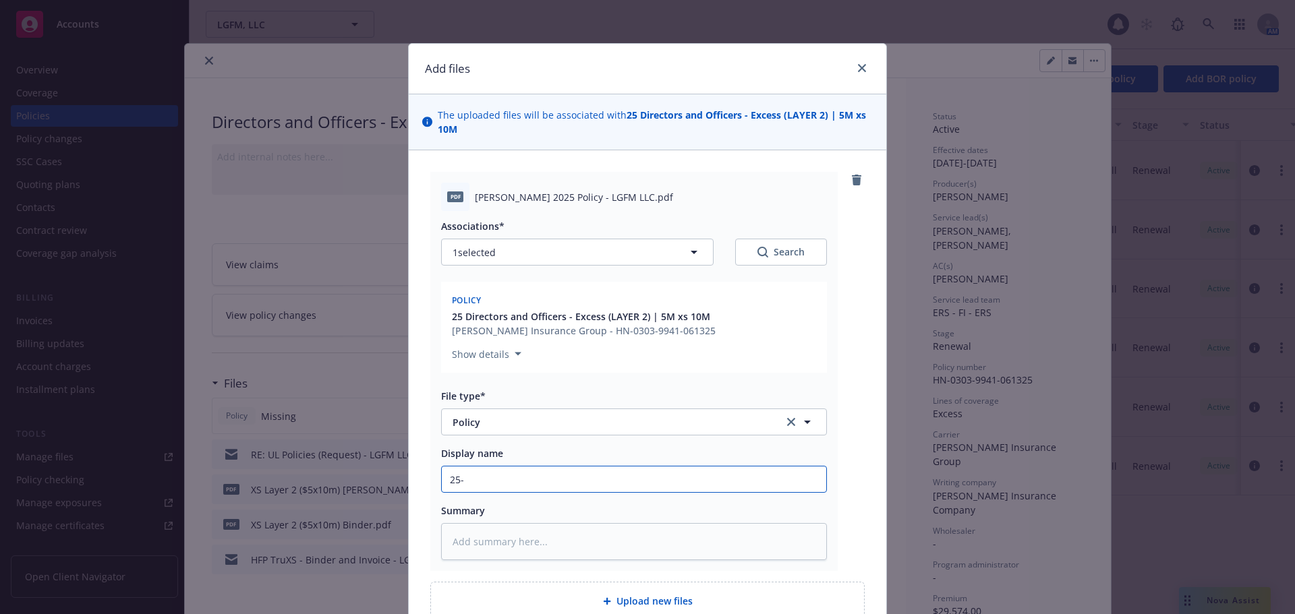
type input "25-2"
type textarea "x"
type input "25-26"
type textarea "x"
type input "25-26"
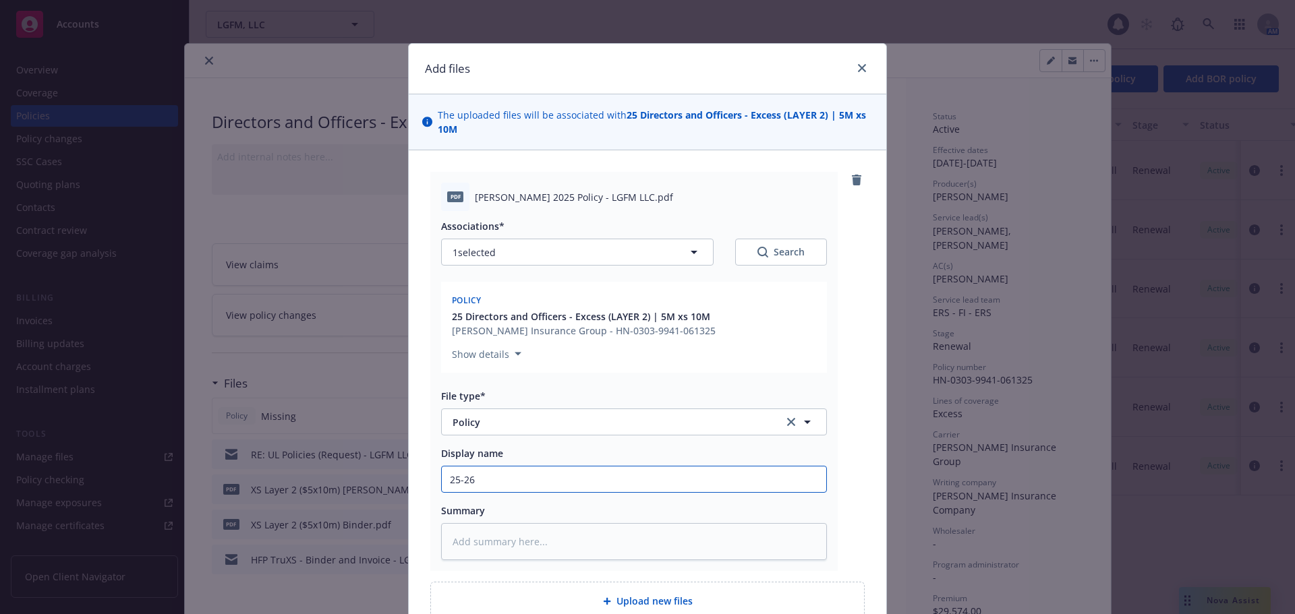
type textarea "x"
type input "25-26 5"
type textarea "x"
type input "25-26 5M"
type textarea "x"
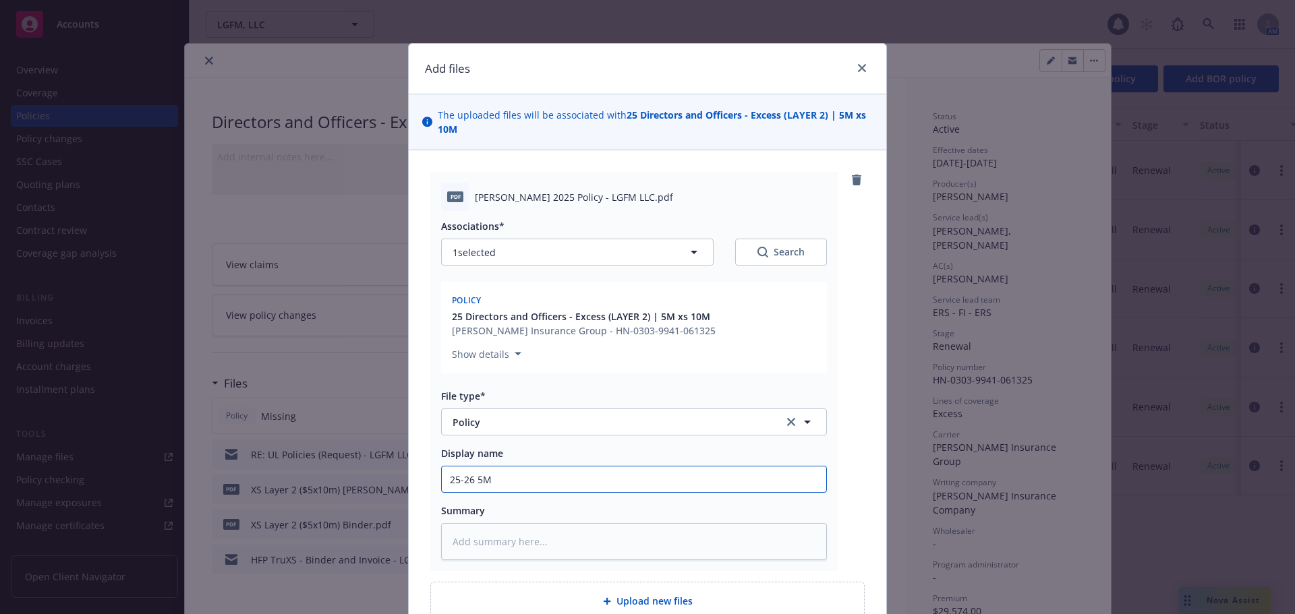
type input "25-26 5M"
type textarea "x"
type input "25-26 5M X"
type textarea "x"
type input "25-26 5M XS"
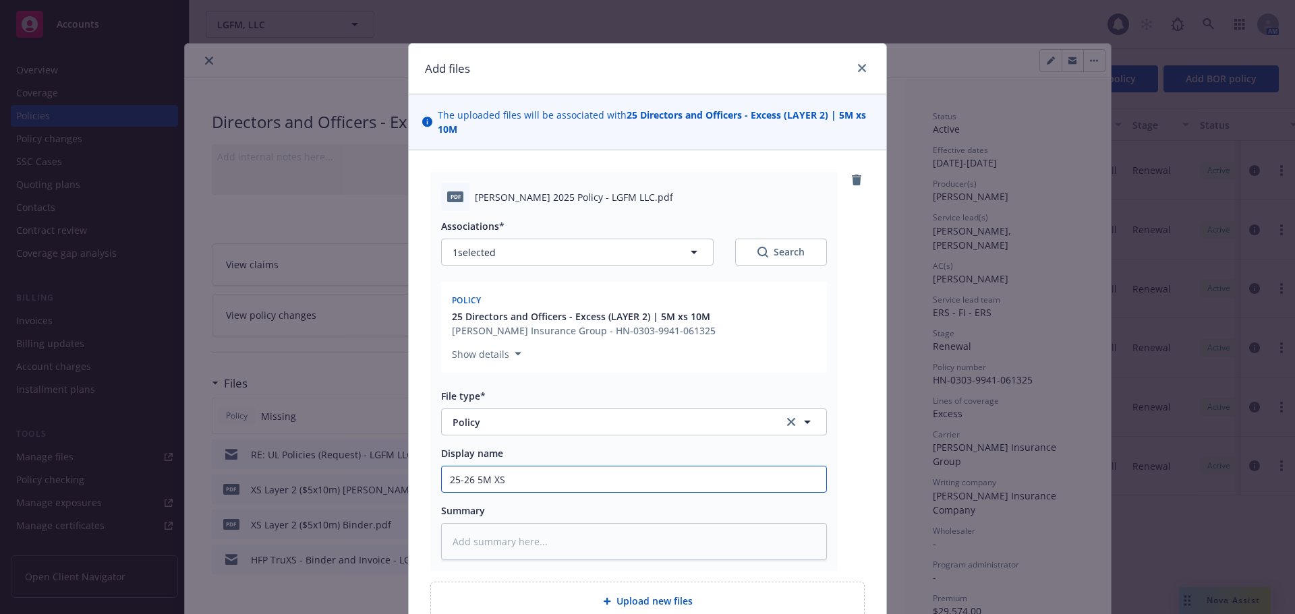
type textarea "x"
type input "25-26 5M XS 1"
type textarea "x"
type input "25-26 5M XS 10"
type textarea "x"
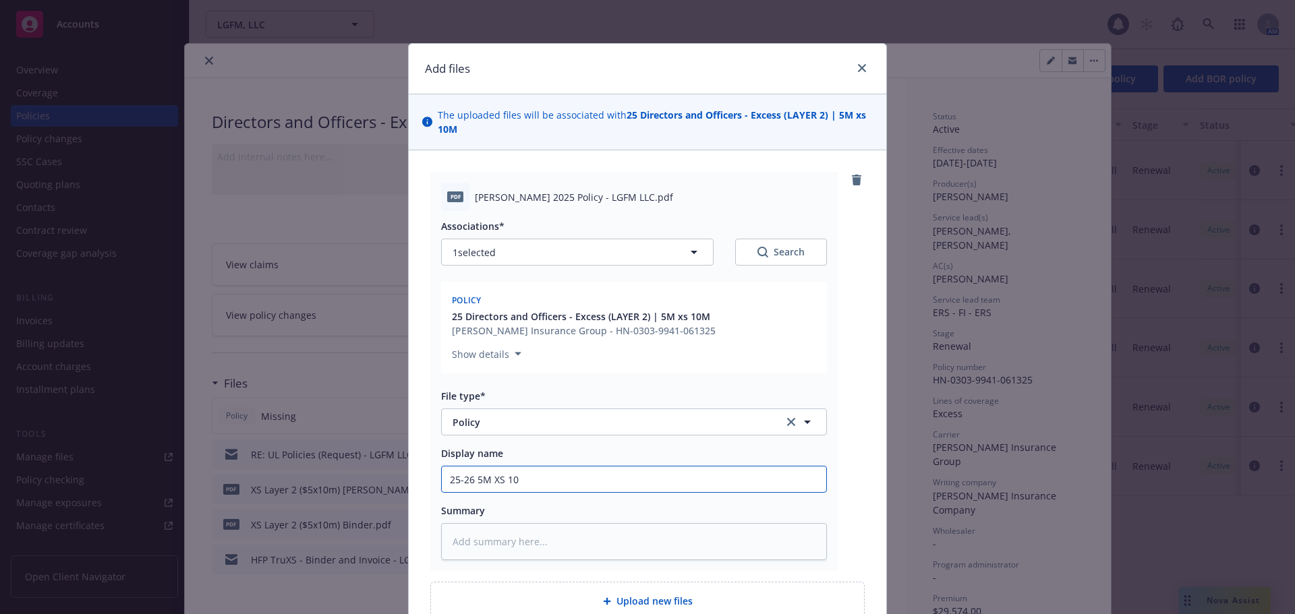
type input "25-26 5M XS 10M"
type textarea "x"
type input "25-26 5M XS 10M"
type textarea "x"
type input "25-26 5M XS 10M G"
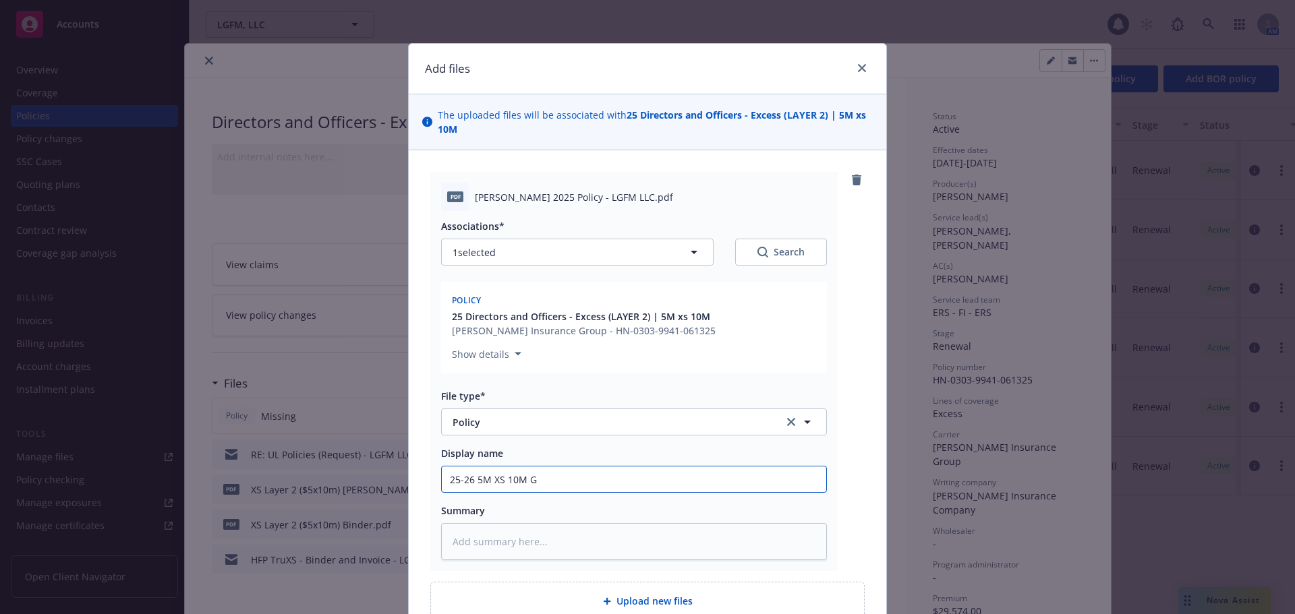
type textarea "x"
type input "25-26 5M XS 10M GP"
type textarea "x"
type input "25-26 5M XS 10M GPL"
type textarea "x"
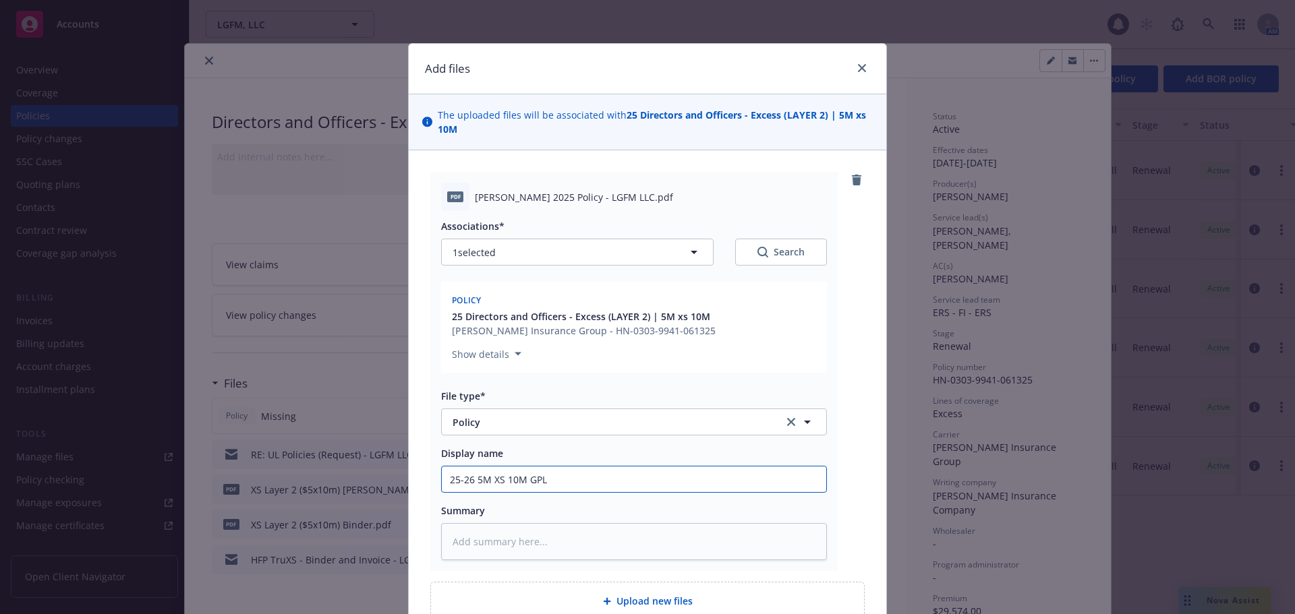
type input "25-26 5M XS 10M GPL"
type textarea "x"
type input "25-26 5M XS 10M GPL P"
type textarea "x"
type input "25-26 5M XS 10M GPL Po"
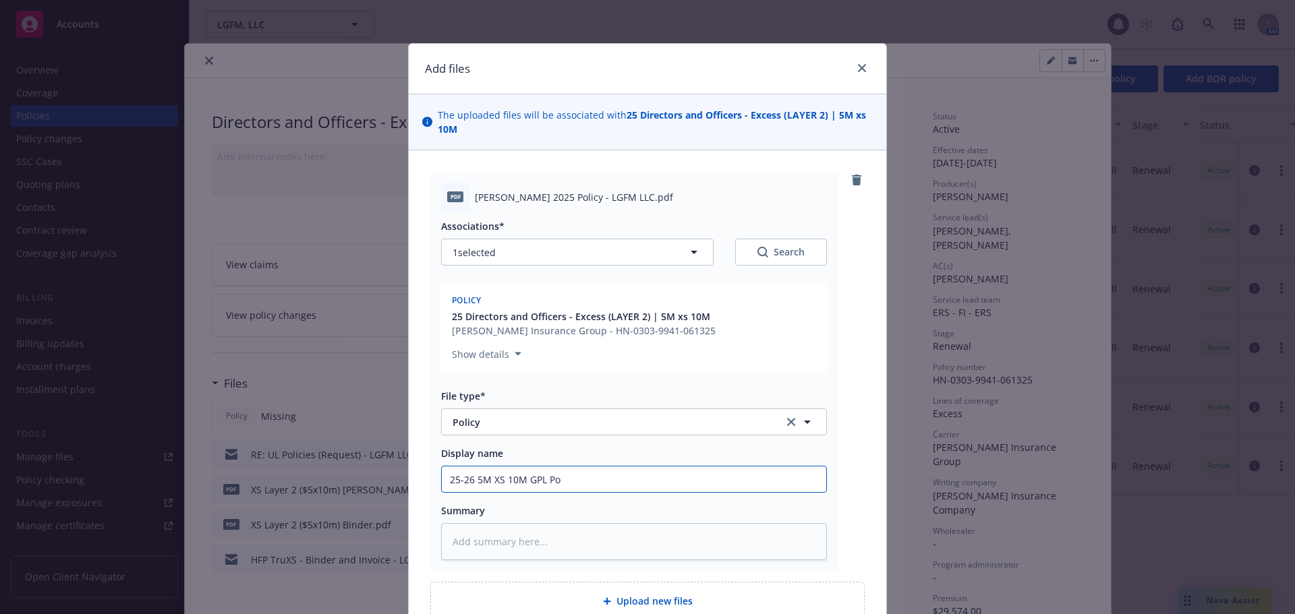
type textarea "x"
type input "25-26 5M XS 10M GPL Pol"
type textarea "x"
type input "25-26 5M XS 10M GPL Poli"
type textarea "x"
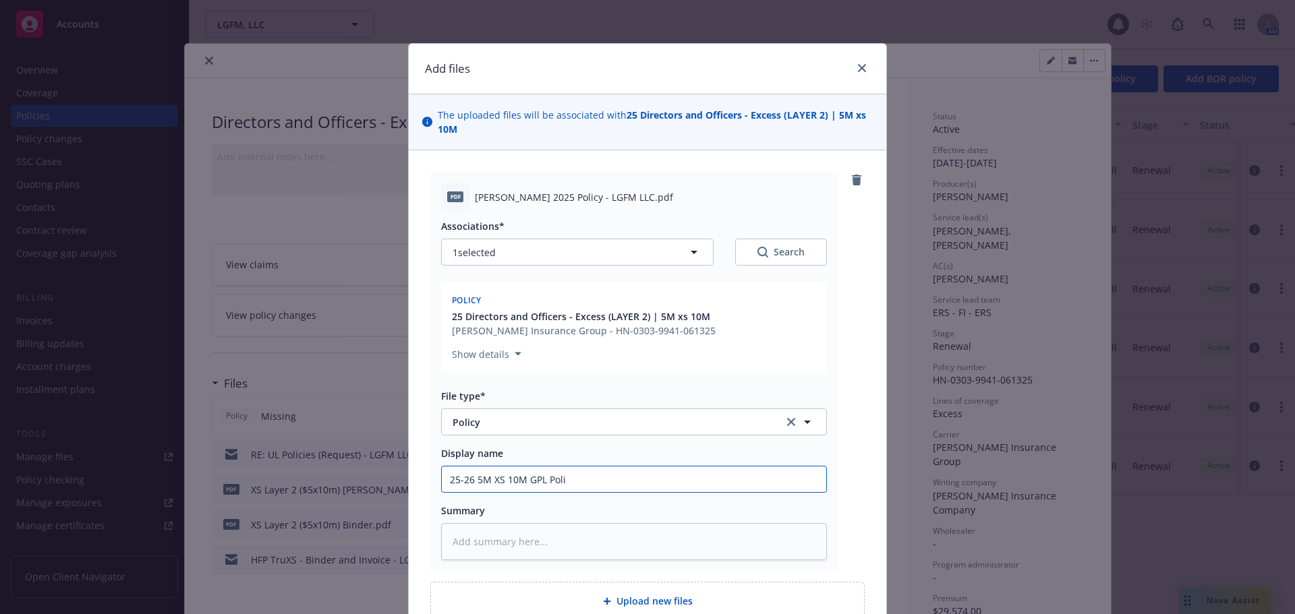
type input "25-26 5M XS 10M GPL Polic"
type textarea "x"
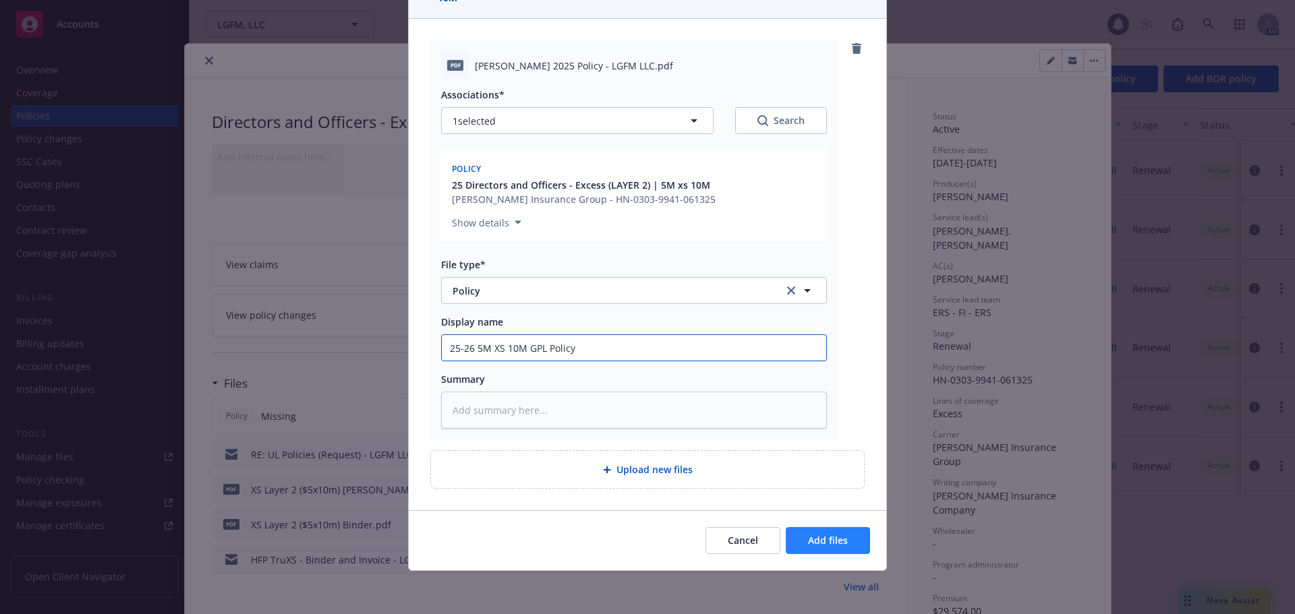
type input "25-26 5M XS 10M GPL Policy"
click at [837, 544] on span "Add files" at bounding box center [828, 540] width 40 height 13
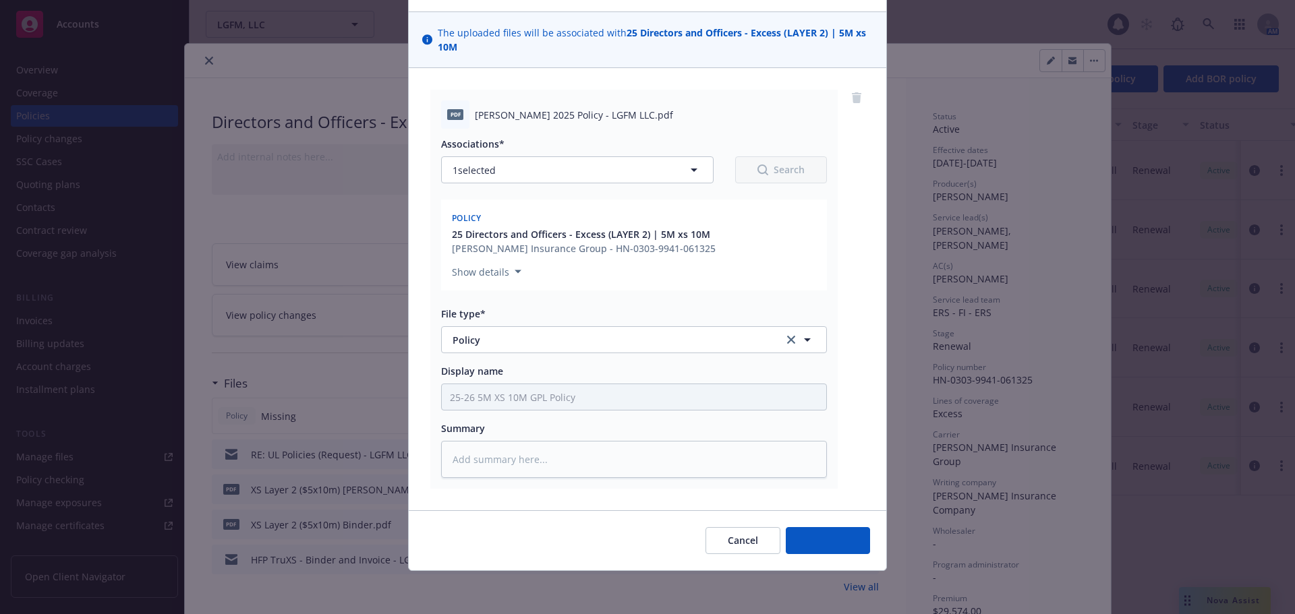
scroll to position [82, 0]
type textarea "x"
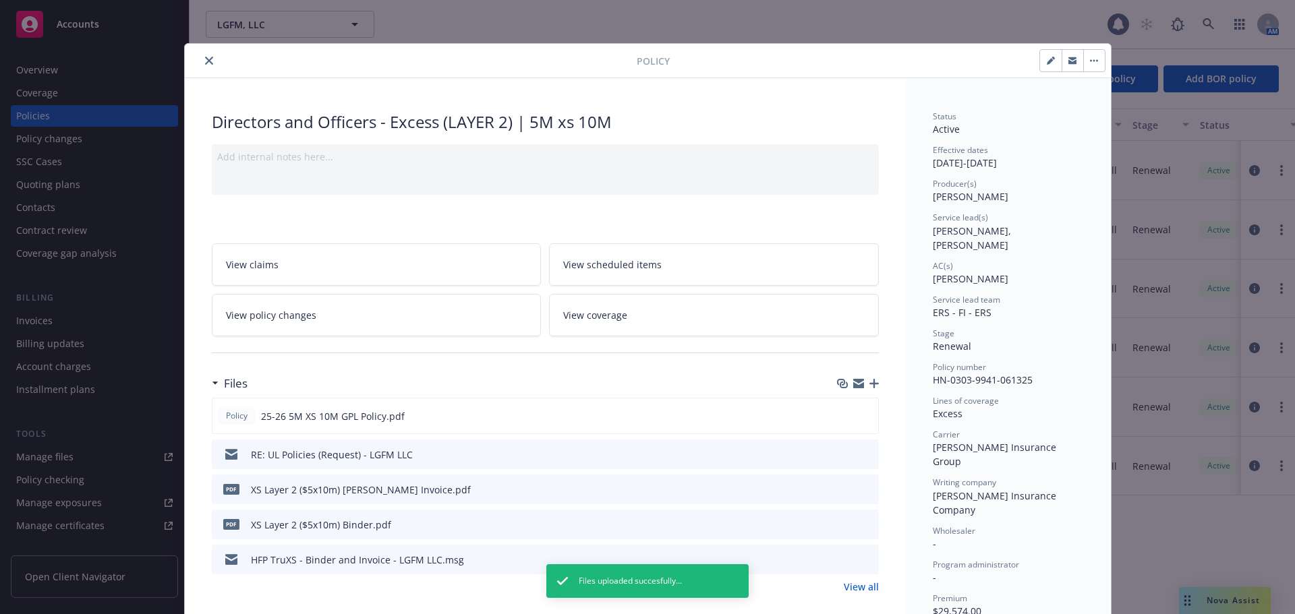
click at [201, 57] on button "close" at bounding box center [209, 61] width 16 height 16
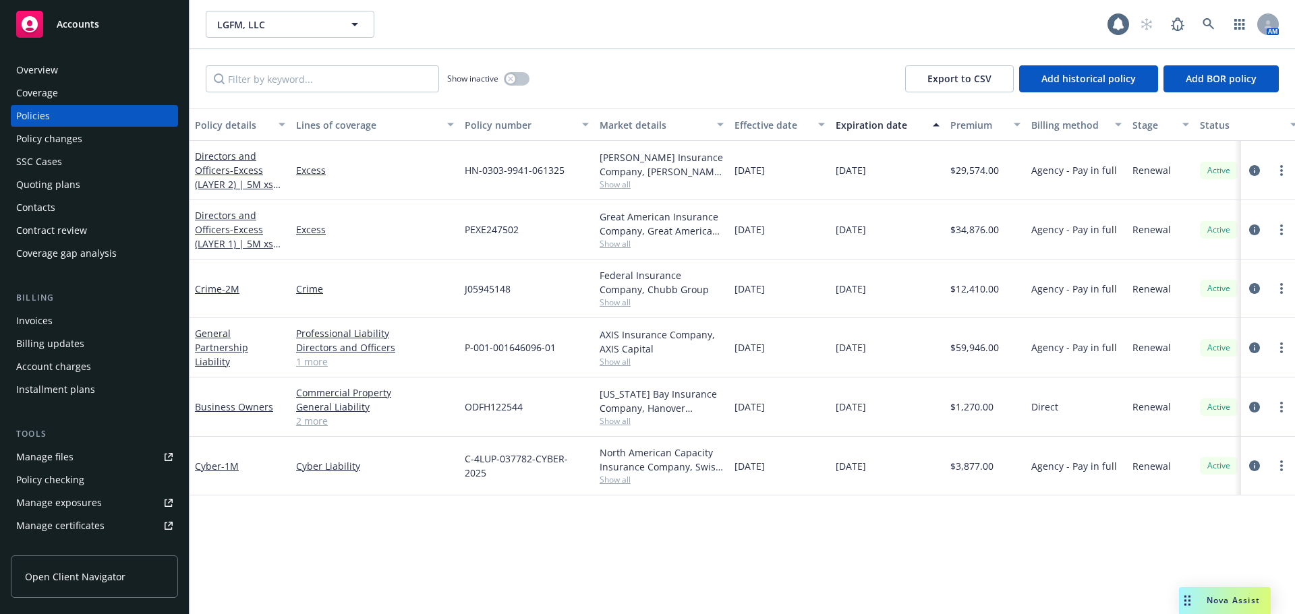
click at [90, 43] on div "Overview Coverage Policies Policy changes SSC Cases Quoting plans Contacts Cont…" at bounding box center [94, 328] width 189 height 571
click at [93, 19] on span "Accounts" at bounding box center [78, 24] width 42 height 11
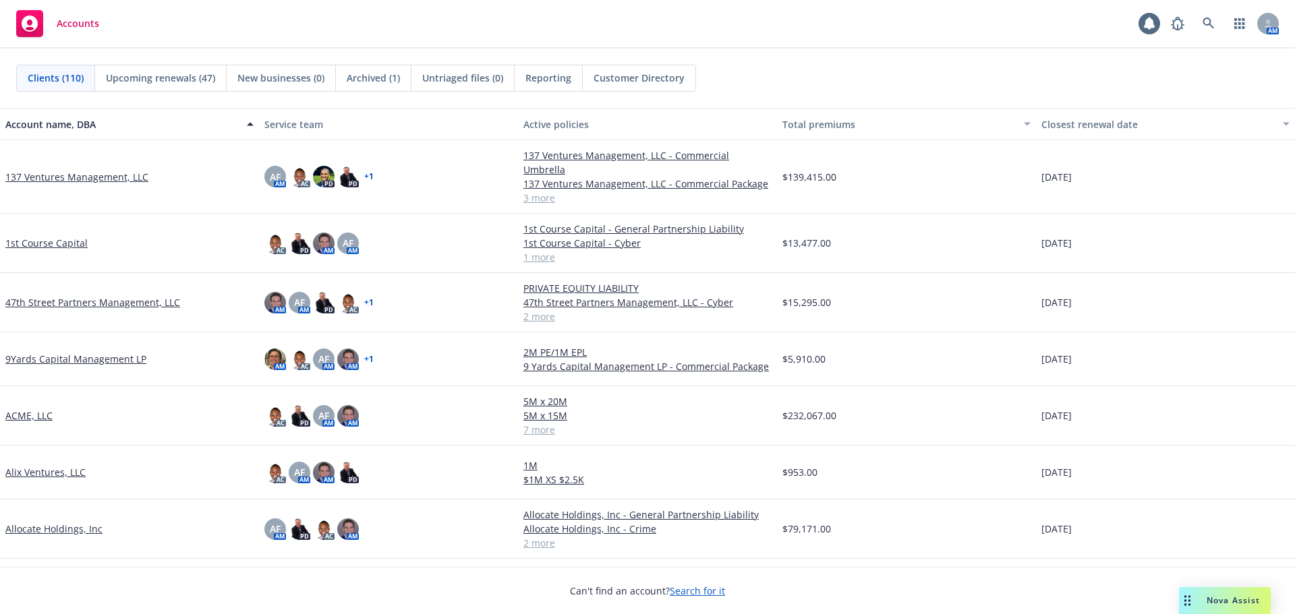
click at [565, 85] on div "Reporting" at bounding box center [548, 78] width 68 height 26
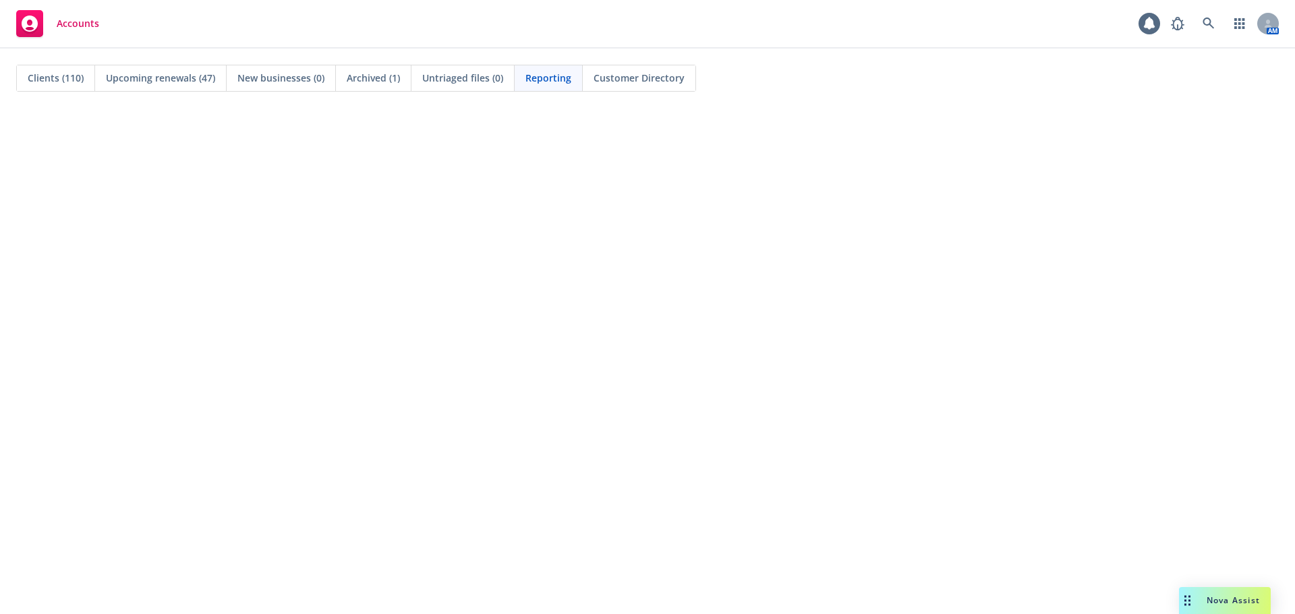
click at [781, 57] on div "Clients (110) Upcoming renewals (47) New businesses (0) Archived (1) Untriaged …" at bounding box center [647, 78] width 1295 height 59
click at [51, 84] on span "Clients (110)" at bounding box center [56, 78] width 56 height 14
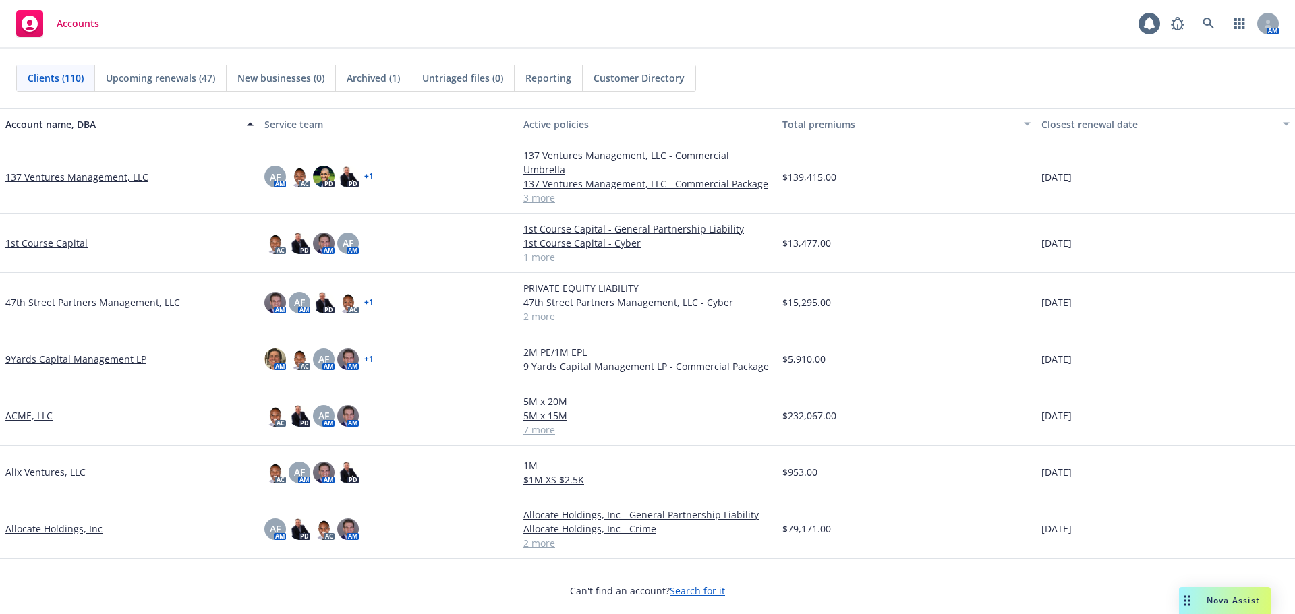
click at [566, 80] on span "Reporting" at bounding box center [548, 78] width 46 height 14
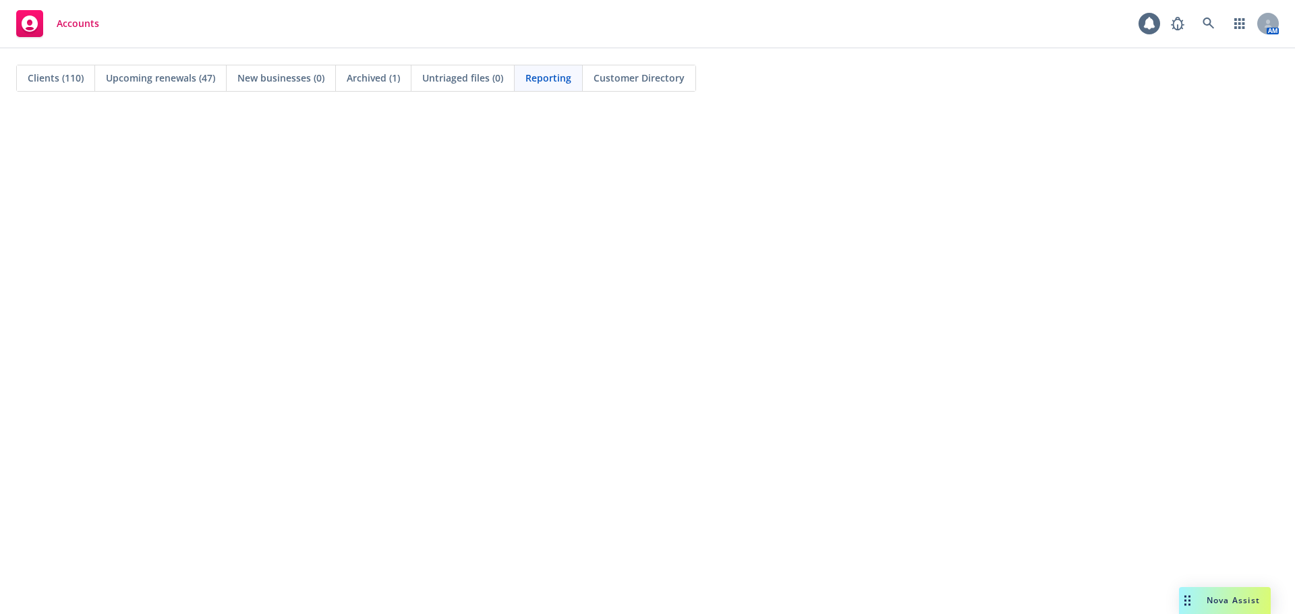
click at [1236, 599] on span "Nova Assist" at bounding box center [1232, 600] width 53 height 11
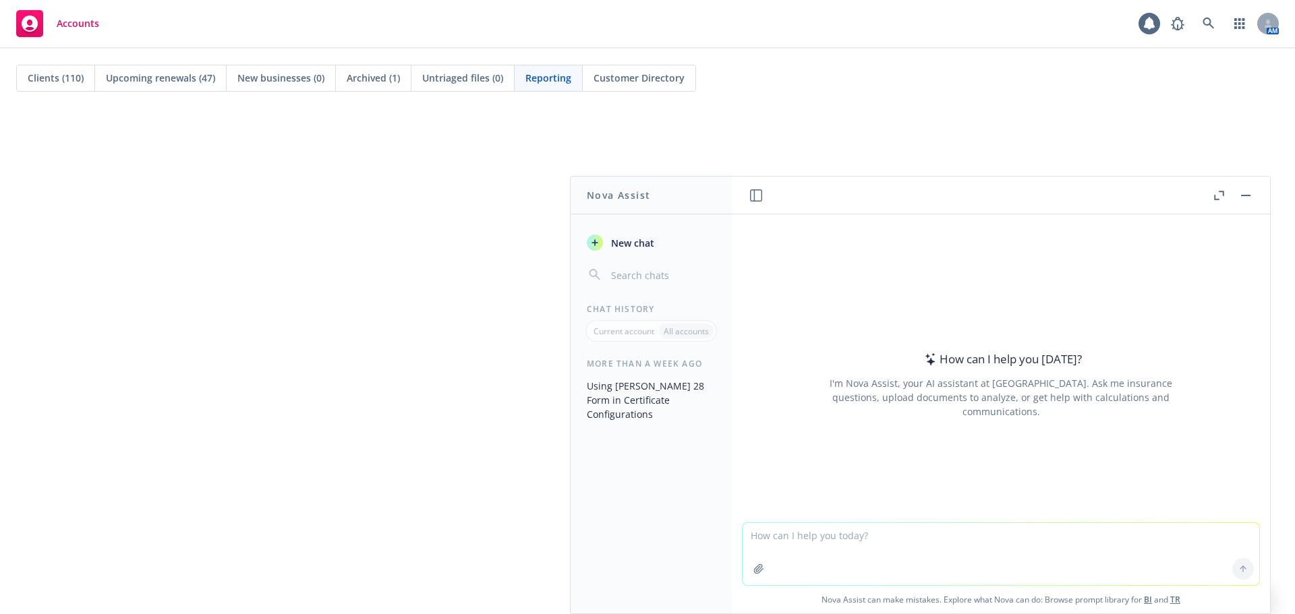
click at [825, 547] on textarea at bounding box center [1000, 554] width 517 height 62
type textarea "What is a word or phrase to use instead of "self solving""
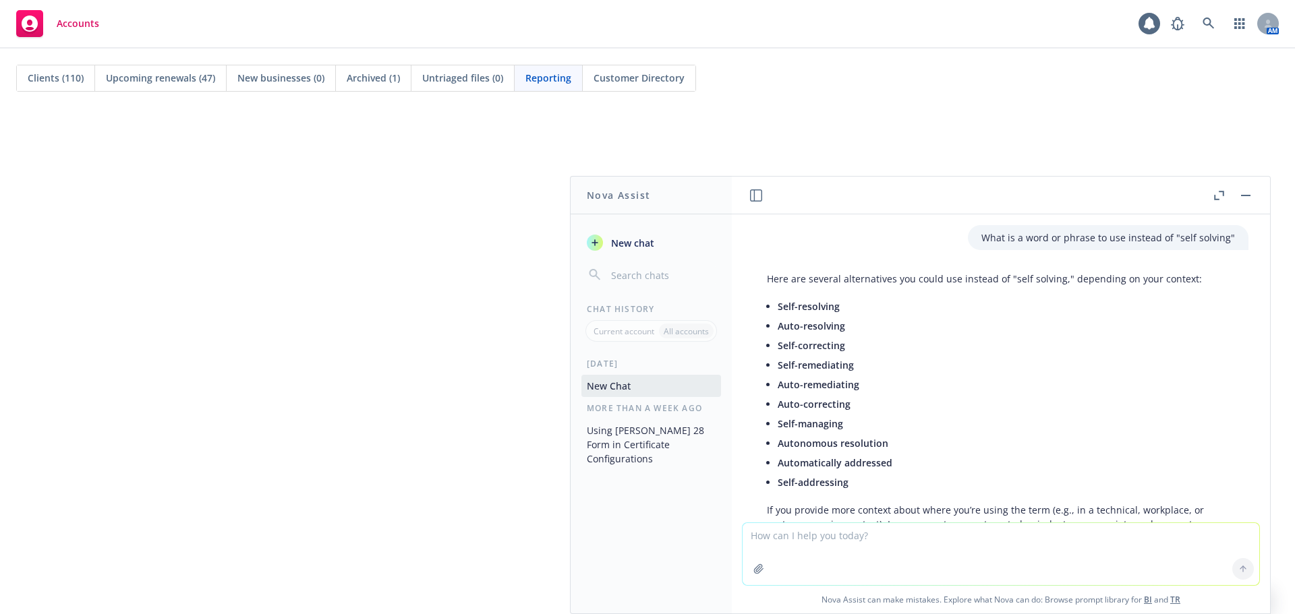
scroll to position [71, 0]
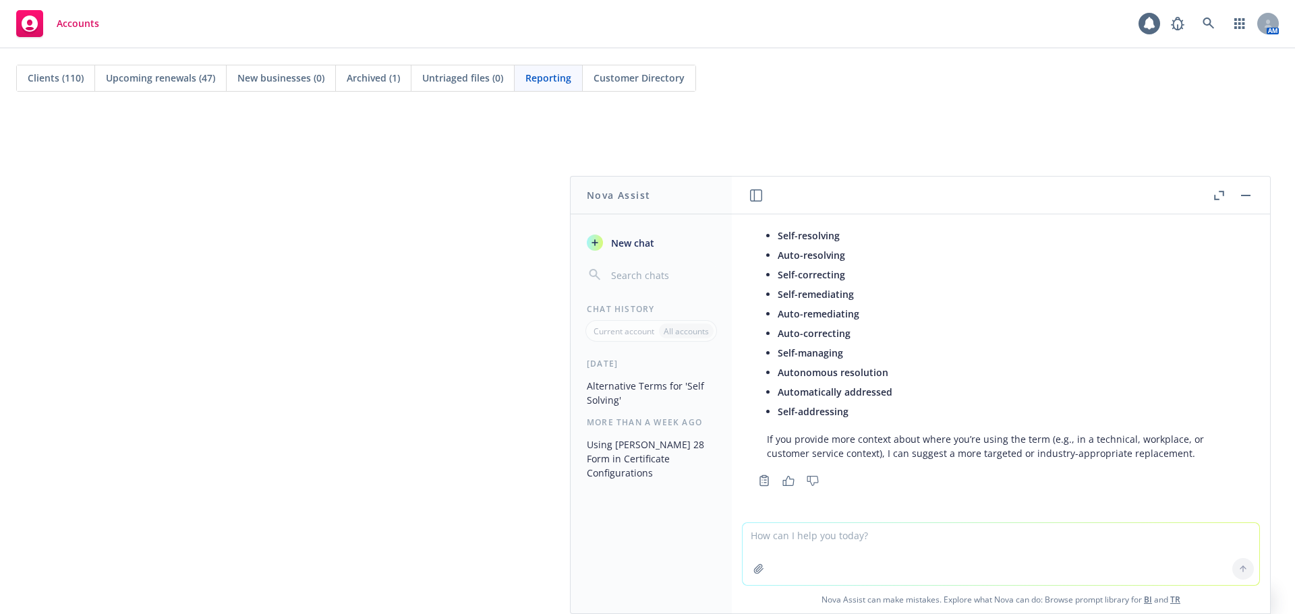
click at [1245, 200] on button "button" at bounding box center [1245, 195] width 16 height 16
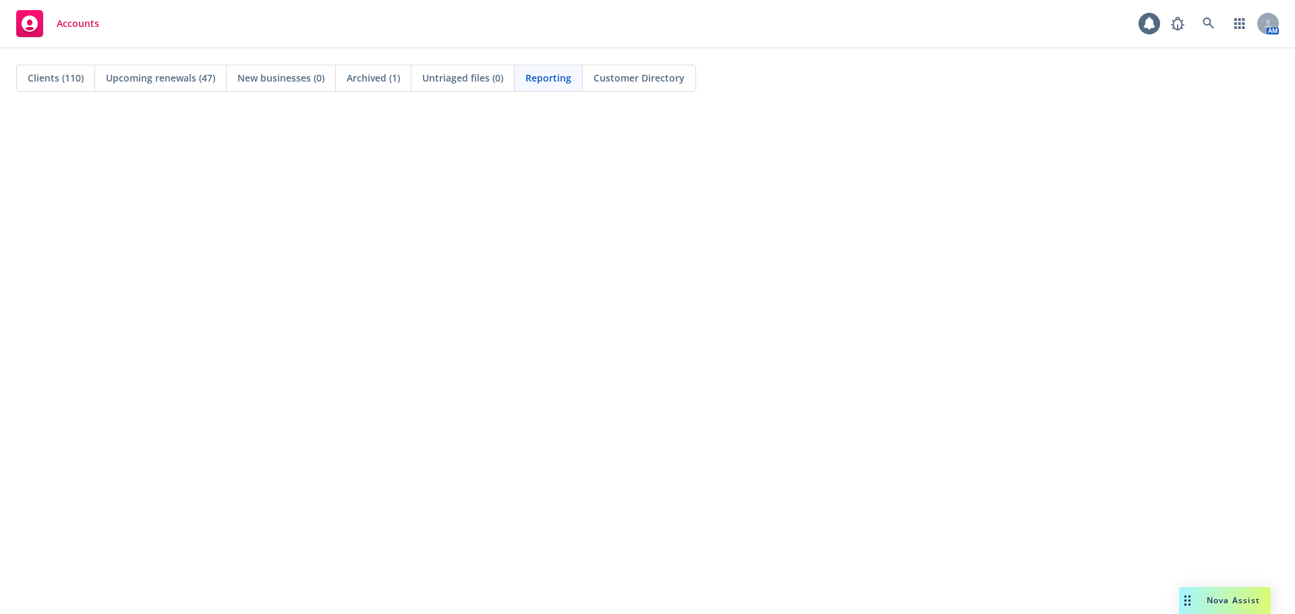
click at [49, 70] on div "Clients (110)" at bounding box center [56, 78] width 78 height 26
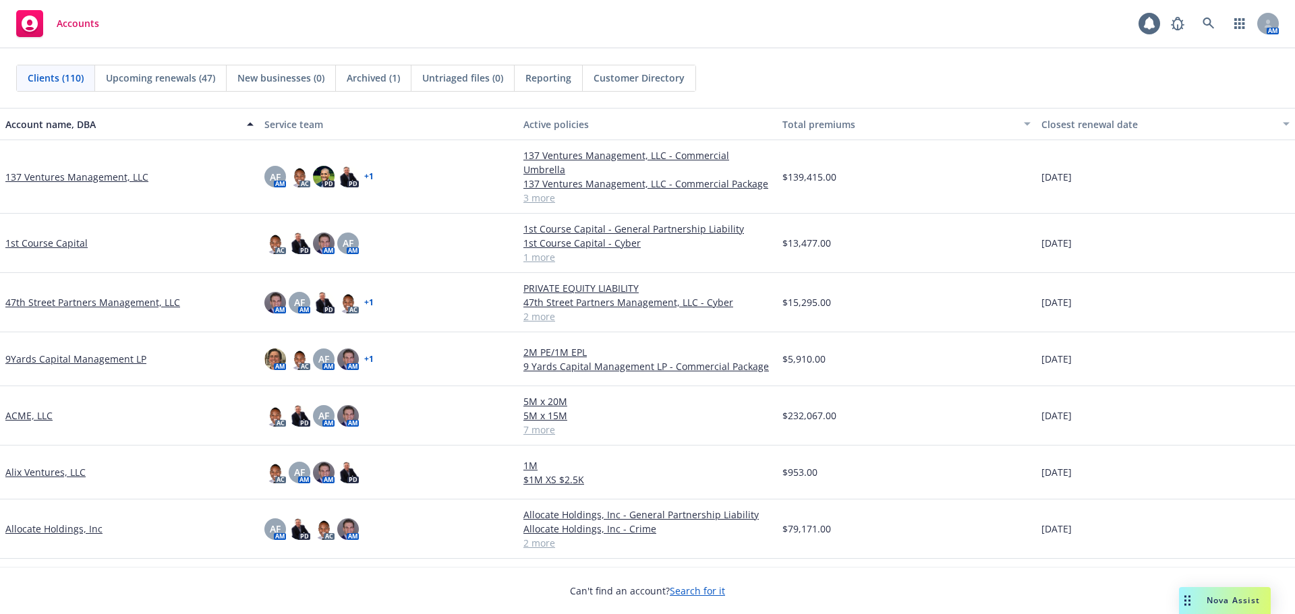
click at [41, 409] on link "ACME, LLC" at bounding box center [28, 416] width 47 height 14
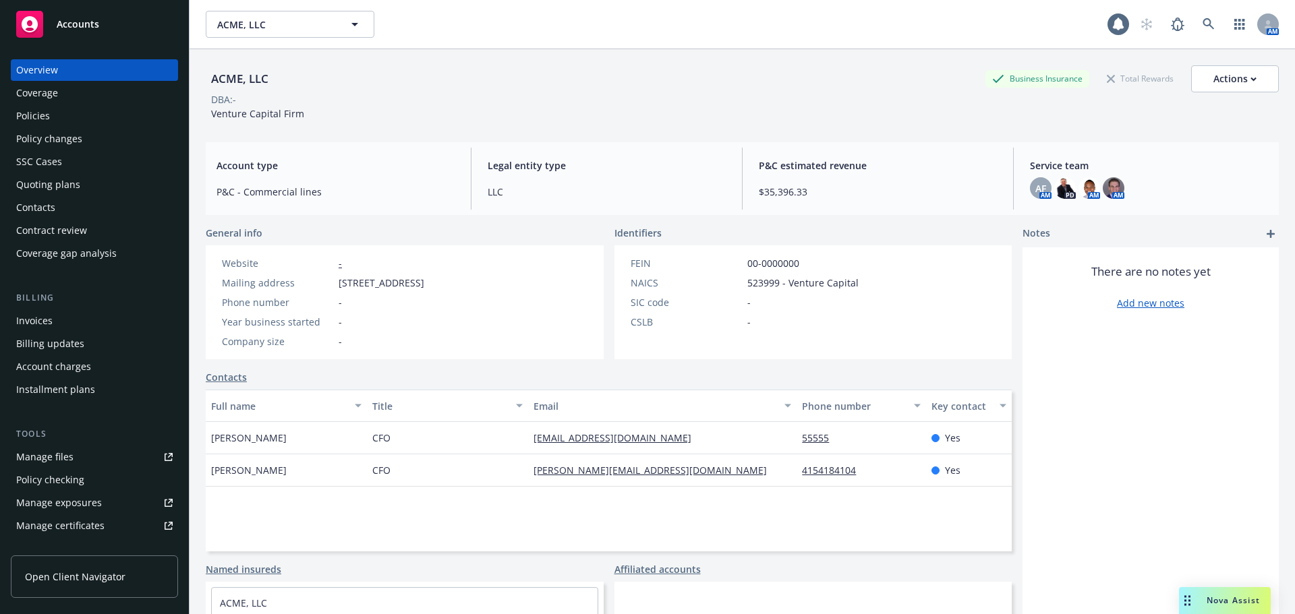
click at [63, 181] on div "Quoting plans" at bounding box center [48, 185] width 64 height 22
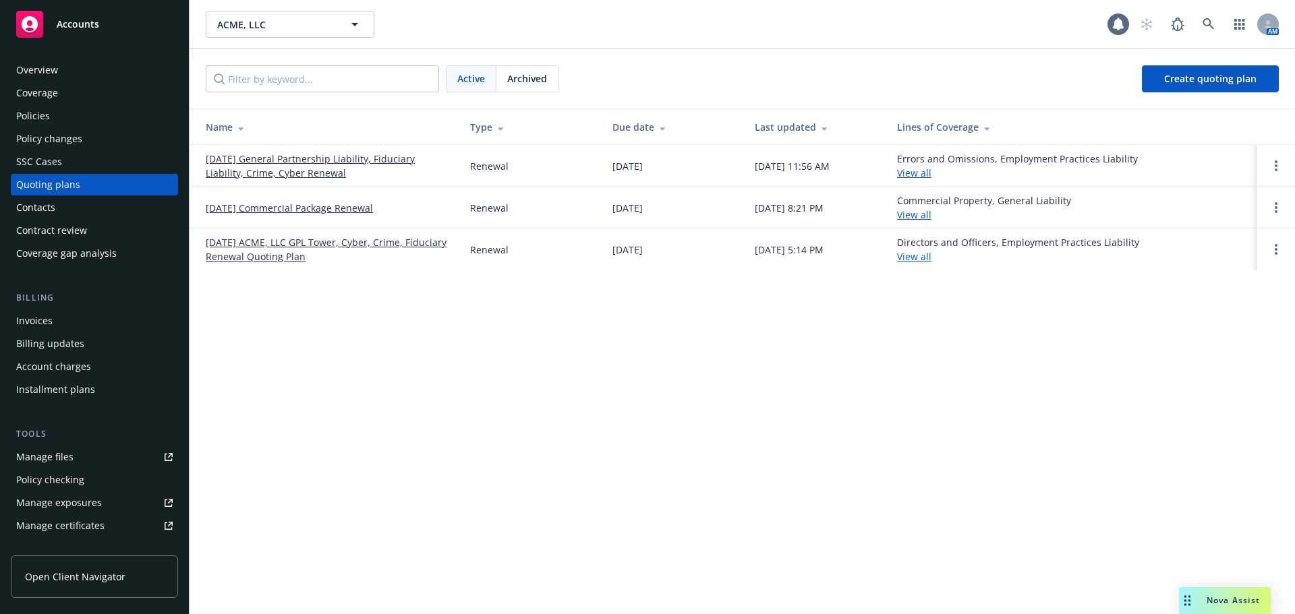
click at [272, 167] on link "08/29/25 General Partnership Liability, Fiduciary Liability, Crime, Cyber Renew…" at bounding box center [327, 166] width 243 height 28
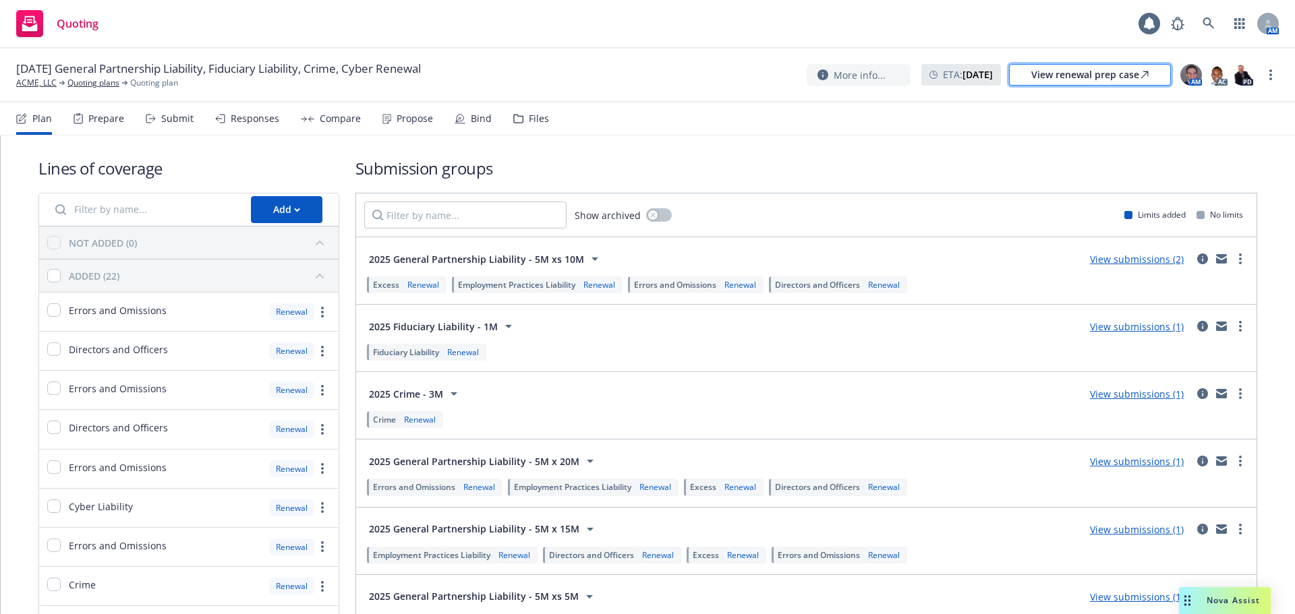
click at [1082, 76] on div "View renewal prep case" at bounding box center [1089, 75] width 117 height 20
click at [1200, 20] on link at bounding box center [1208, 23] width 27 height 27
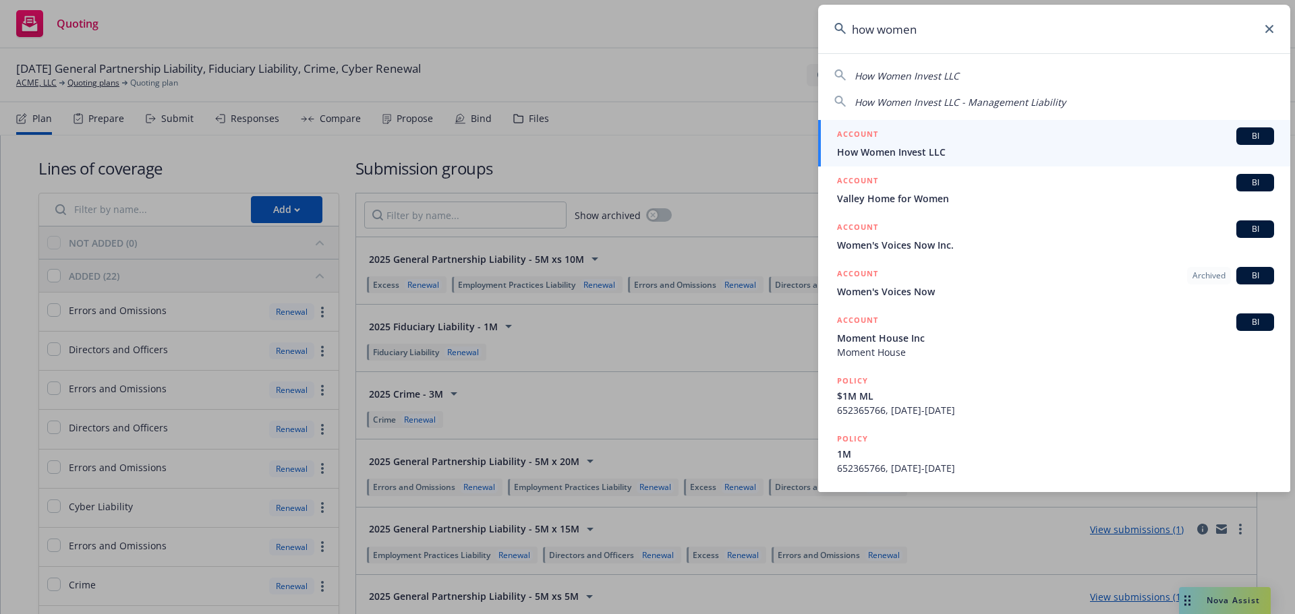
type input "how women"
click at [991, 143] on div "ACCOUNT BI" at bounding box center [1055, 136] width 437 height 18
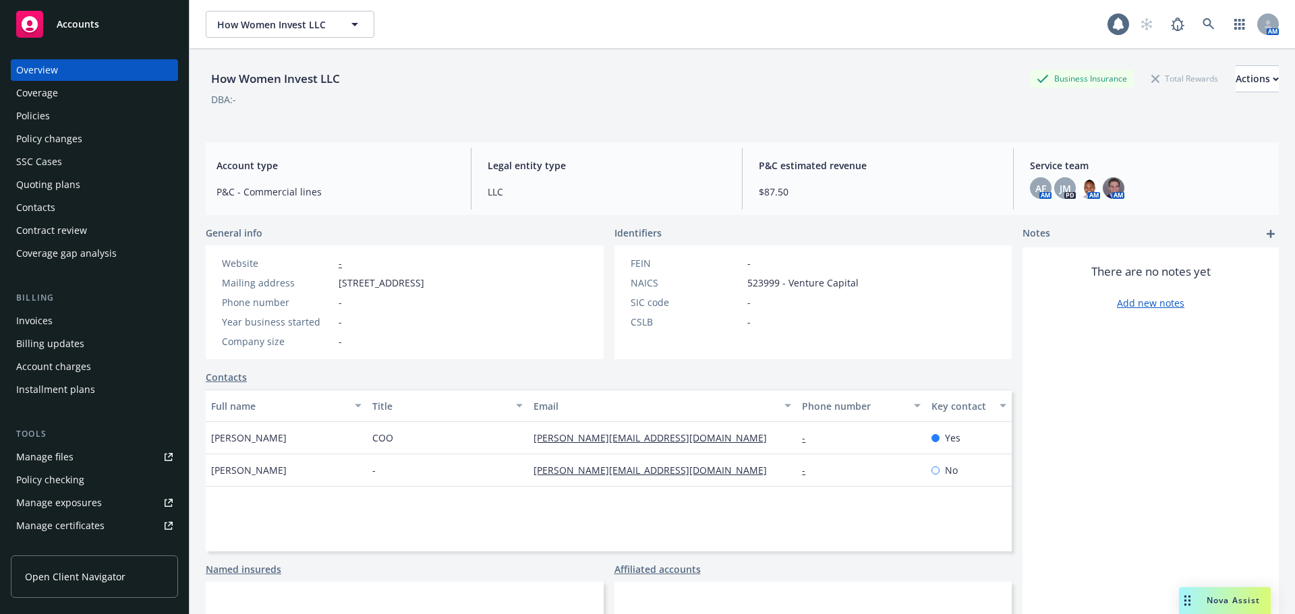
click at [51, 119] on div "Policies" at bounding box center [94, 116] width 156 height 22
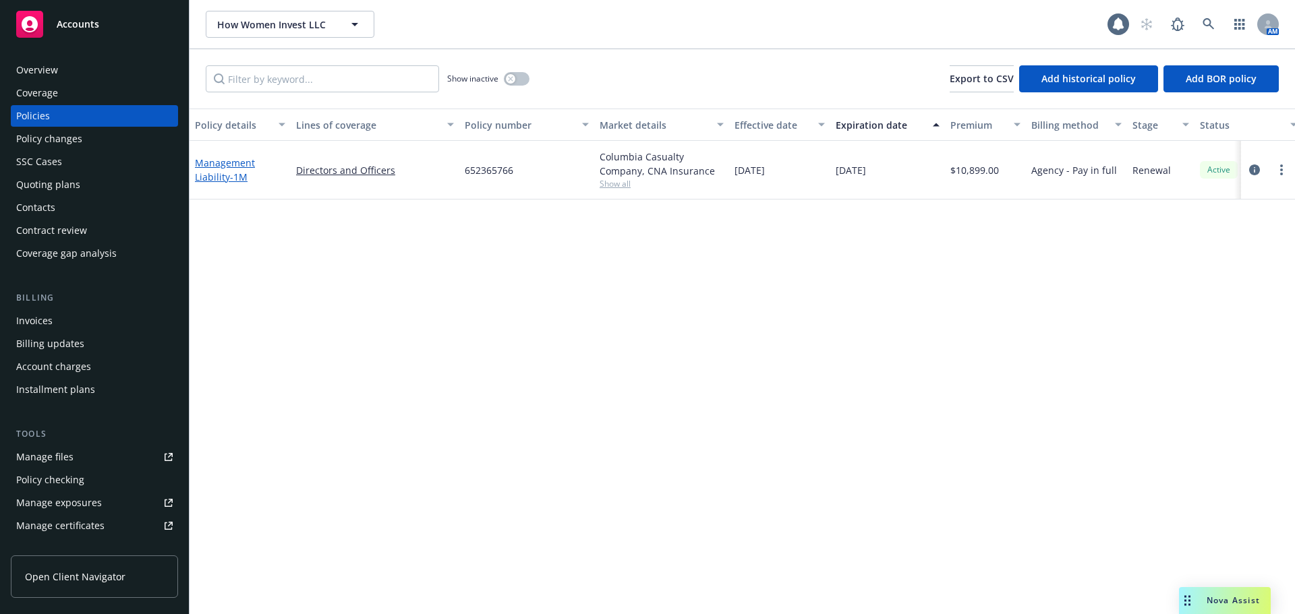
click at [202, 168] on link "Management Liability - 1M" at bounding box center [225, 169] width 60 height 27
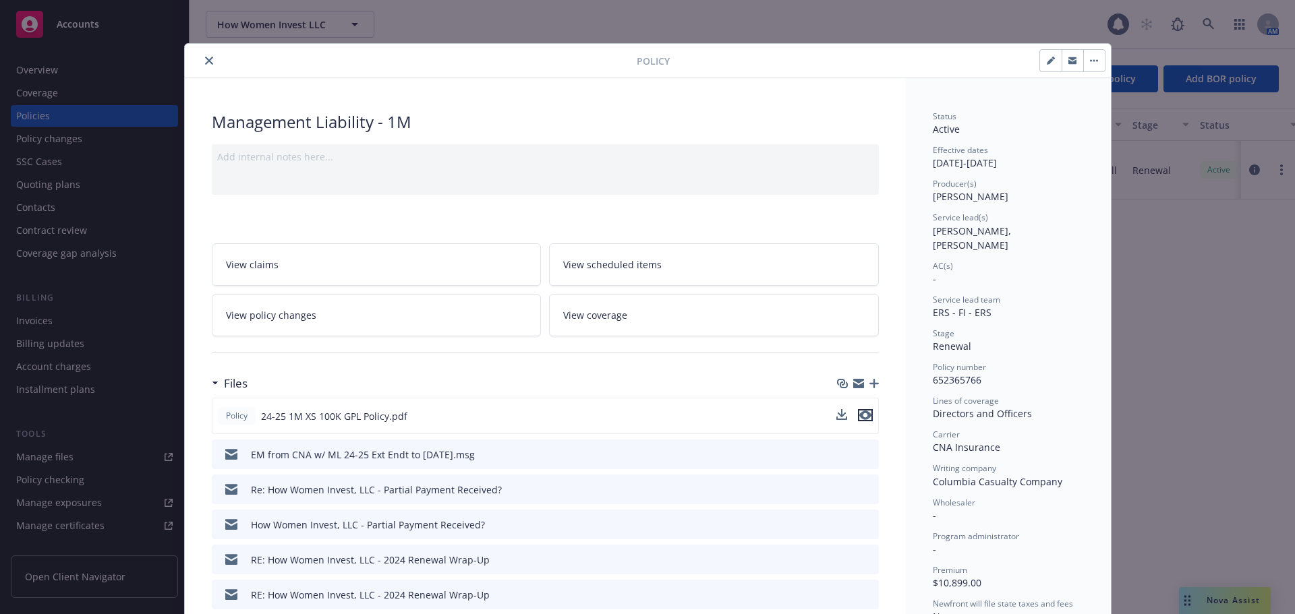
click at [861, 418] on icon "preview file" at bounding box center [865, 415] width 12 height 9
click at [206, 59] on icon "close" at bounding box center [209, 61] width 8 height 8
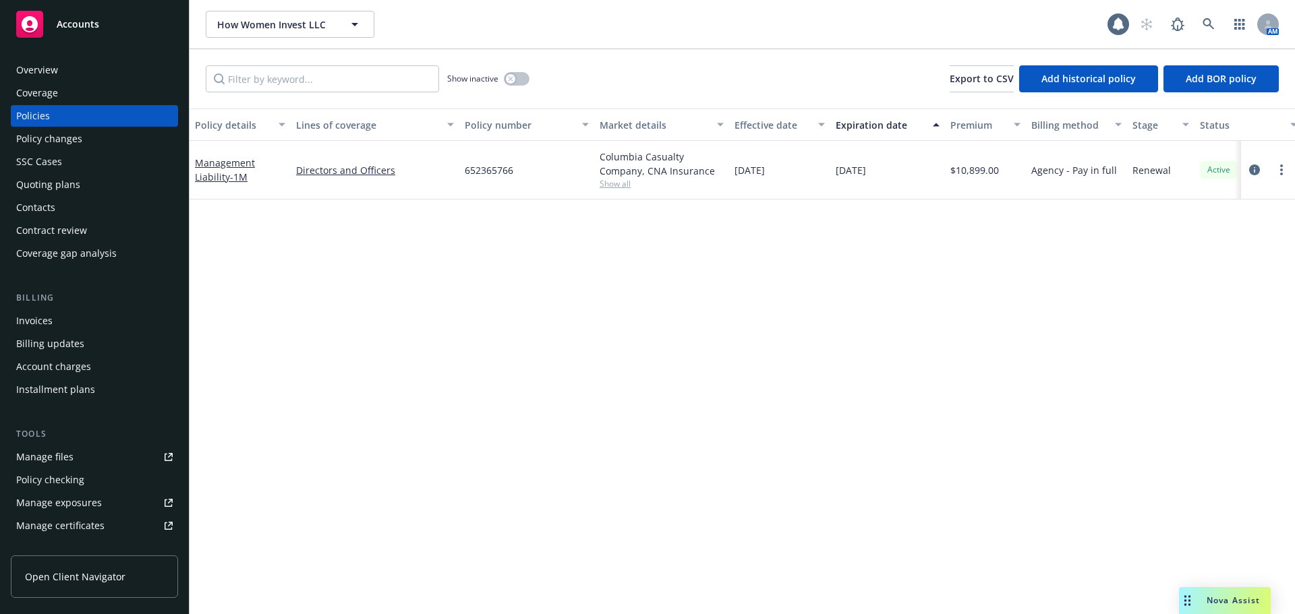
click at [56, 459] on div "Manage files" at bounding box center [44, 457] width 57 height 22
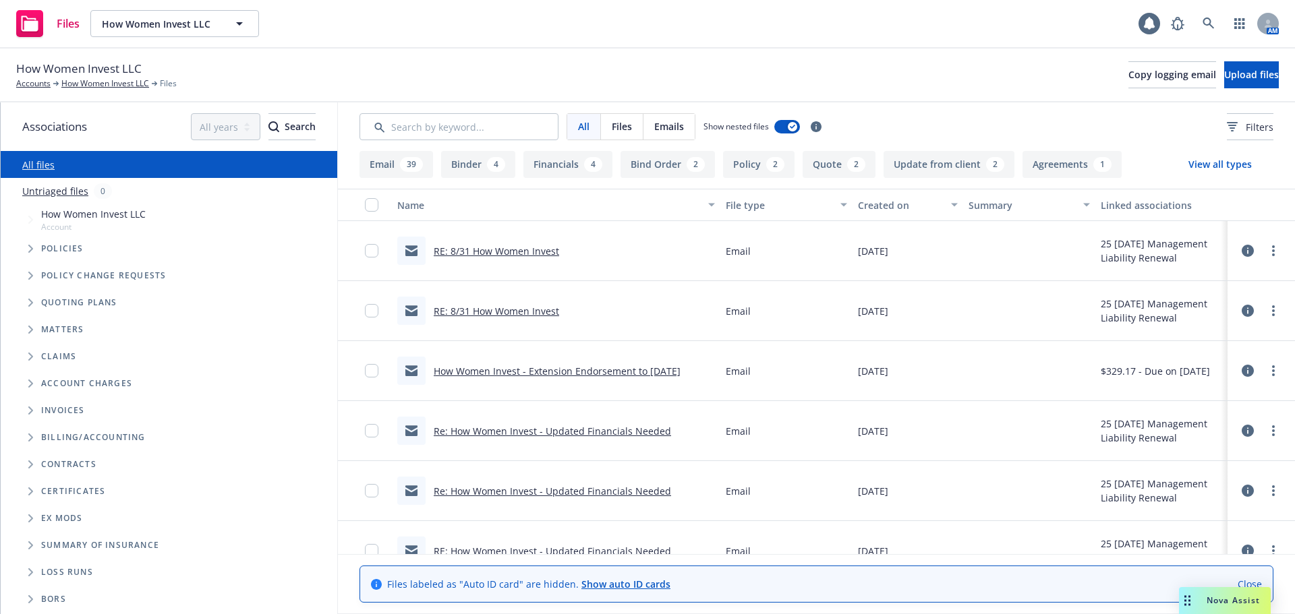
click at [28, 305] on icon "Tree Example" at bounding box center [30, 303] width 5 height 8
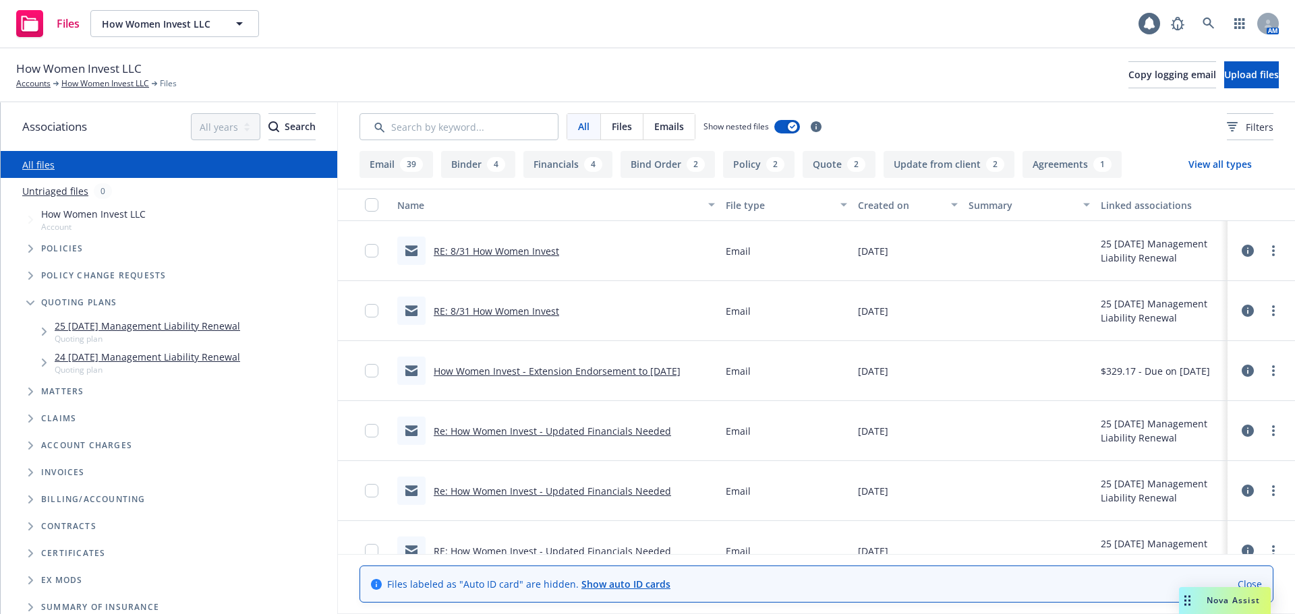
click at [44, 363] on icon "Tree Example" at bounding box center [44, 363] width 5 height 8
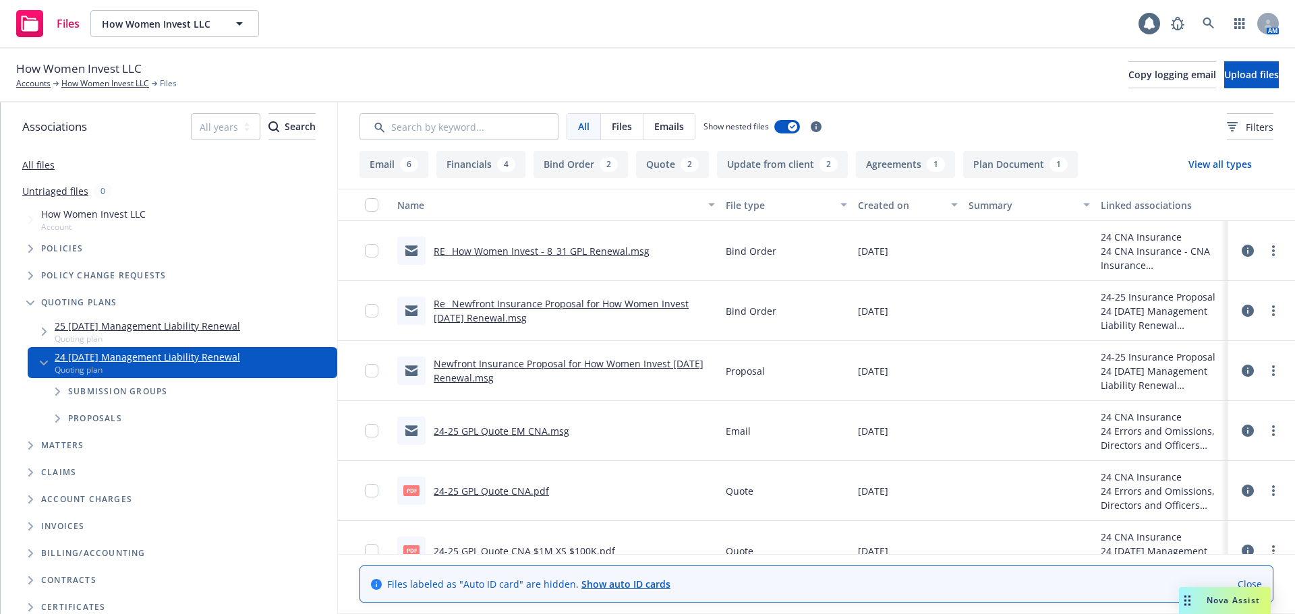
click at [502, 303] on link "Re_ Newfront Insurance Proposal for How Women Invest [DATE] Renewal.msg" at bounding box center [561, 310] width 255 height 27
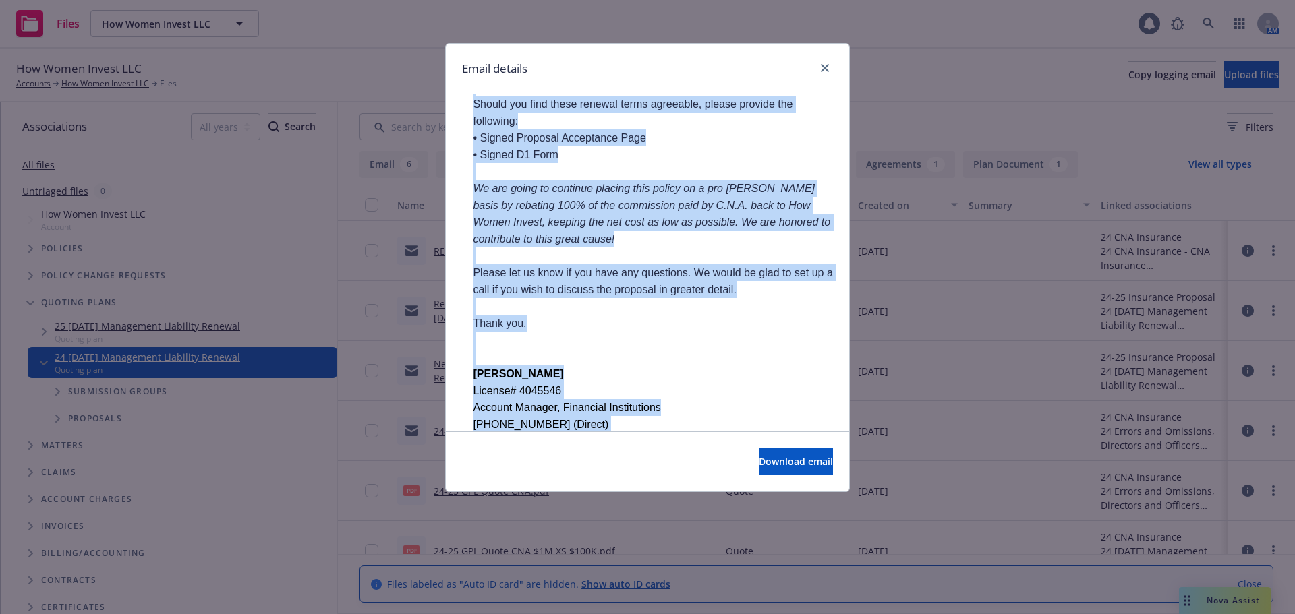
scroll to position [1589, 0]
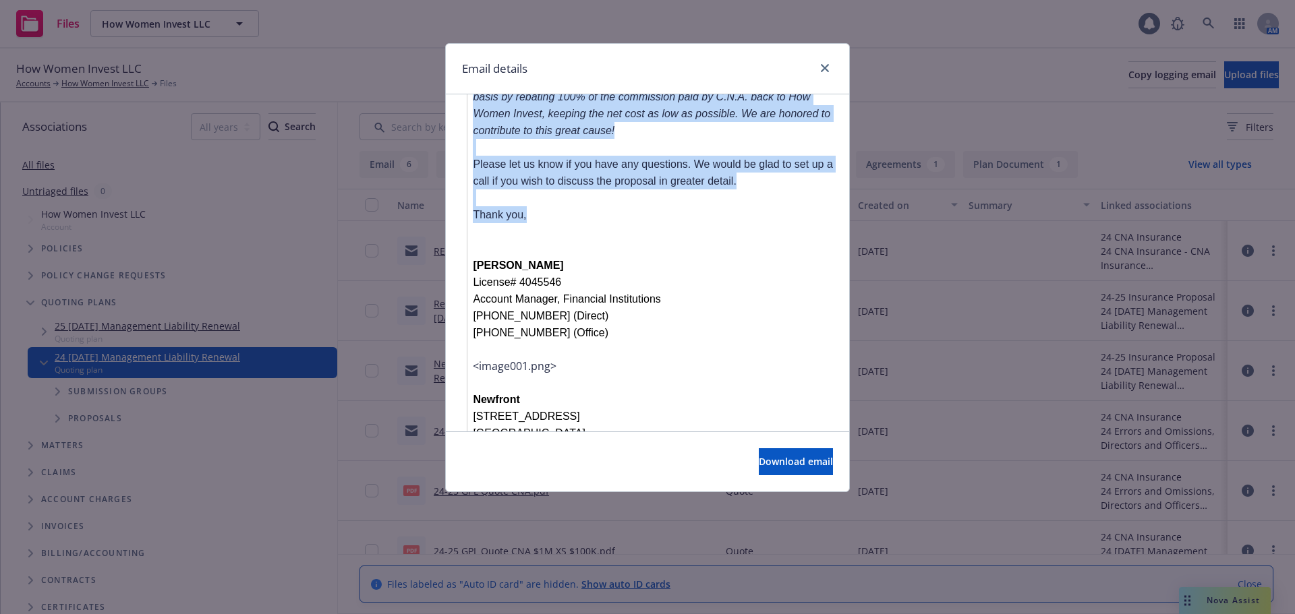
drag, startPoint x: 474, startPoint y: 261, endPoint x: 595, endPoint y: 140, distance: 170.7
copy div "Lo Ipsum dol Sitame, Consec adipi eli seddoeius temp in utlabo etd magnaali: en…"
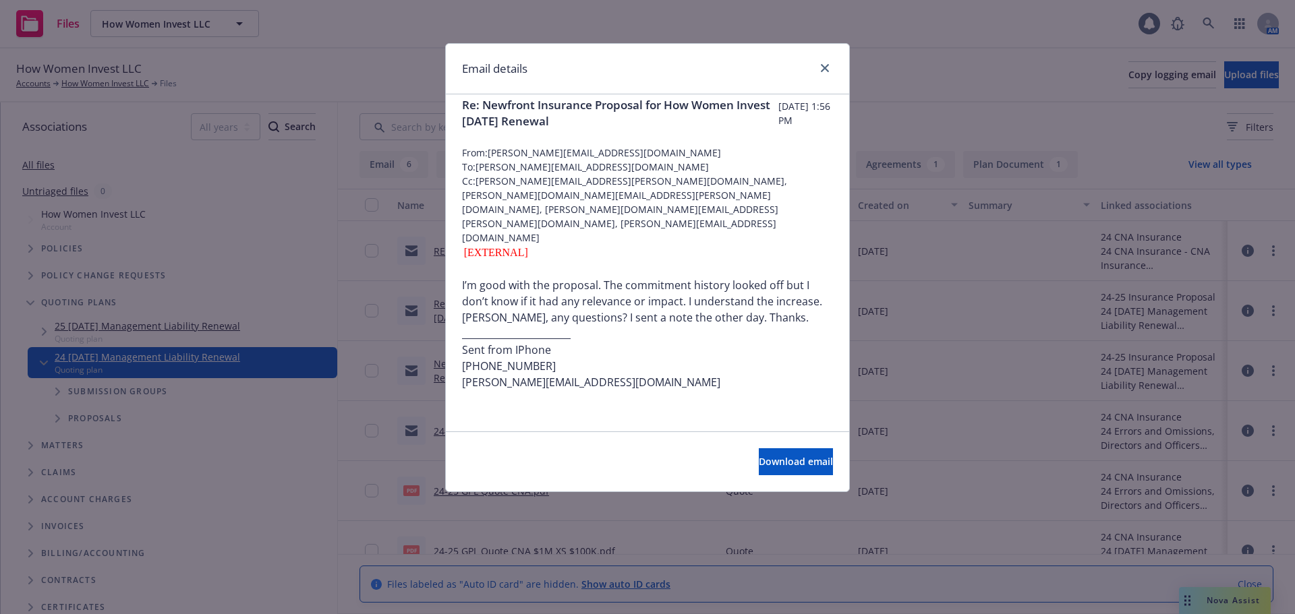
scroll to position [0, 0]
